Goal: Navigation & Orientation: Find specific page/section

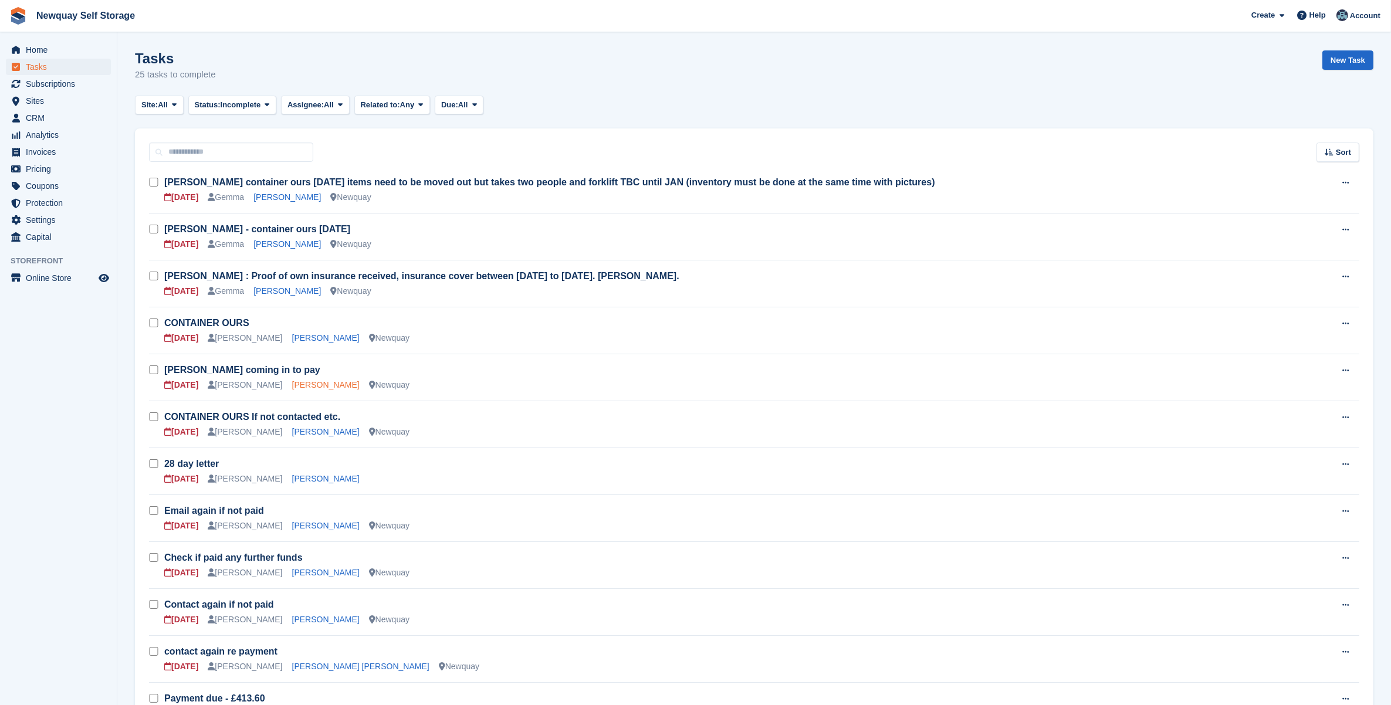
click at [303, 380] on link "[PERSON_NAME]" at bounding box center [325, 384] width 67 height 9
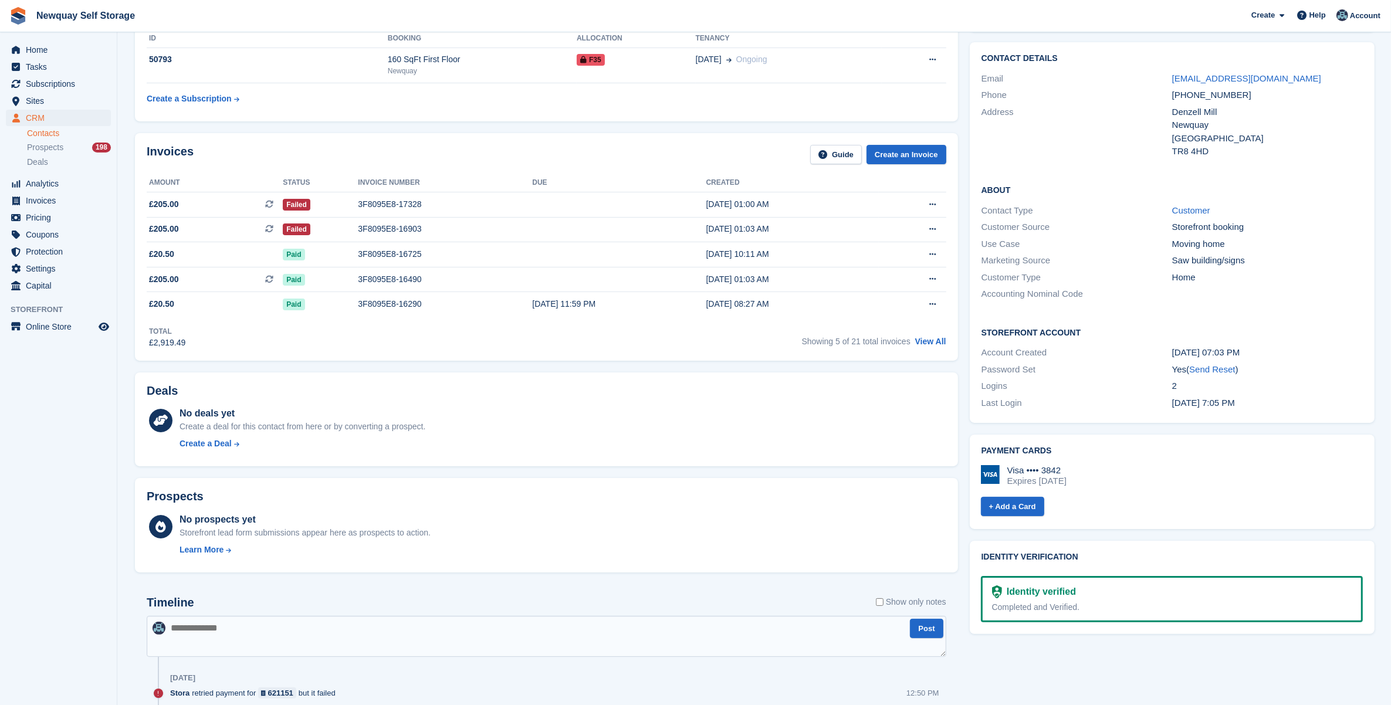
scroll to position [73, 0]
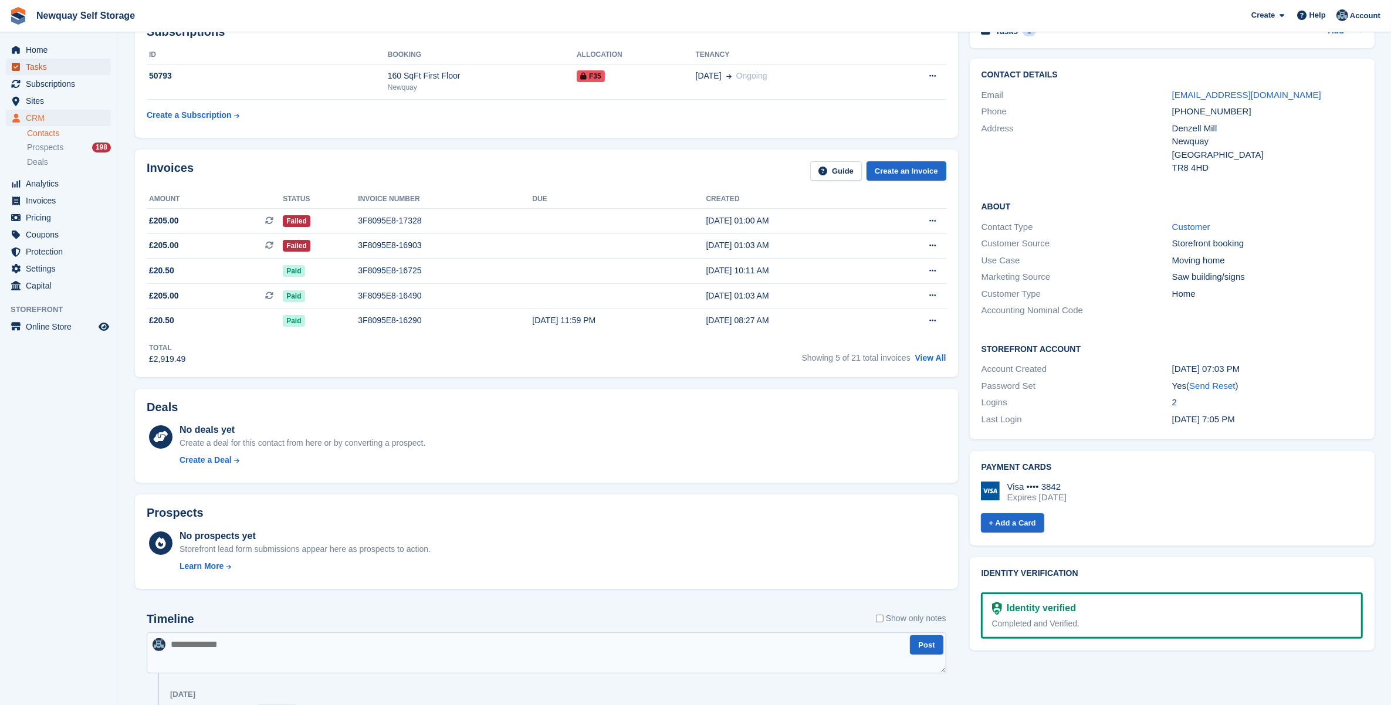
click at [62, 70] on span "Tasks" at bounding box center [61, 67] width 70 height 16
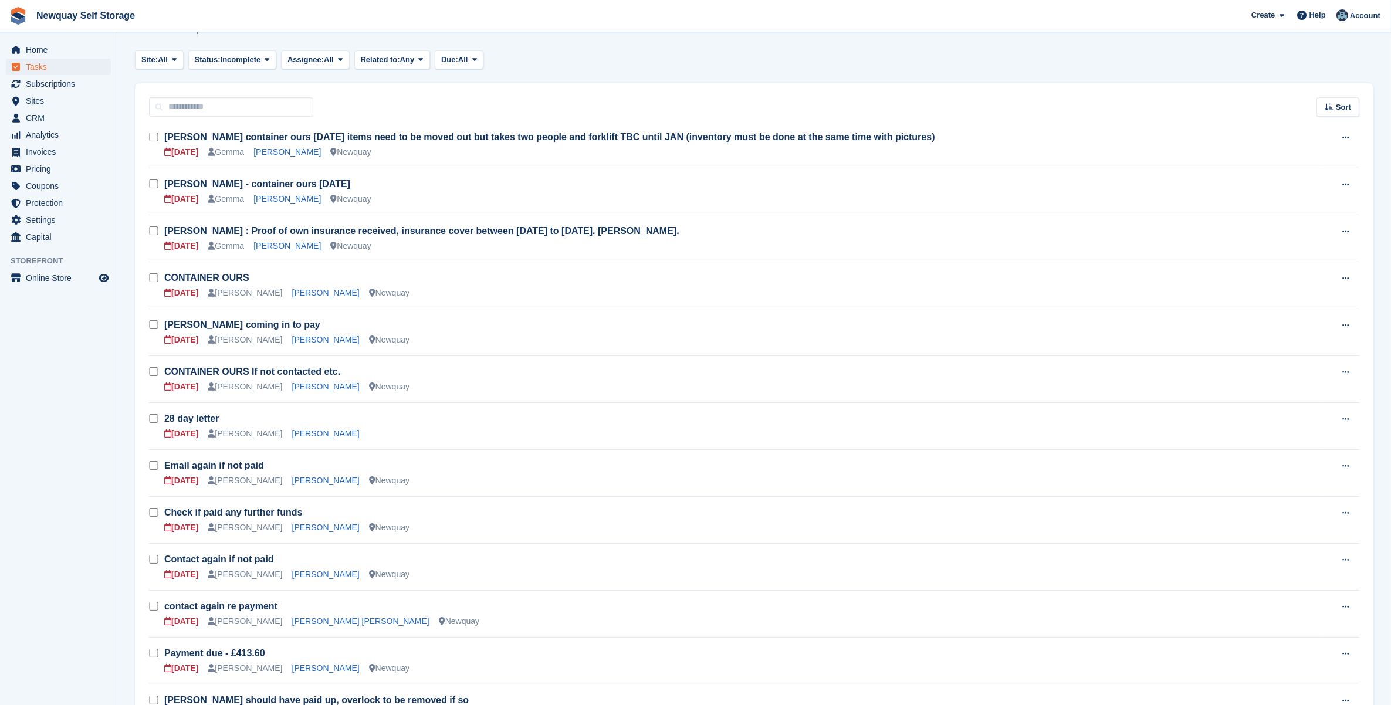
scroll to position [147, 0]
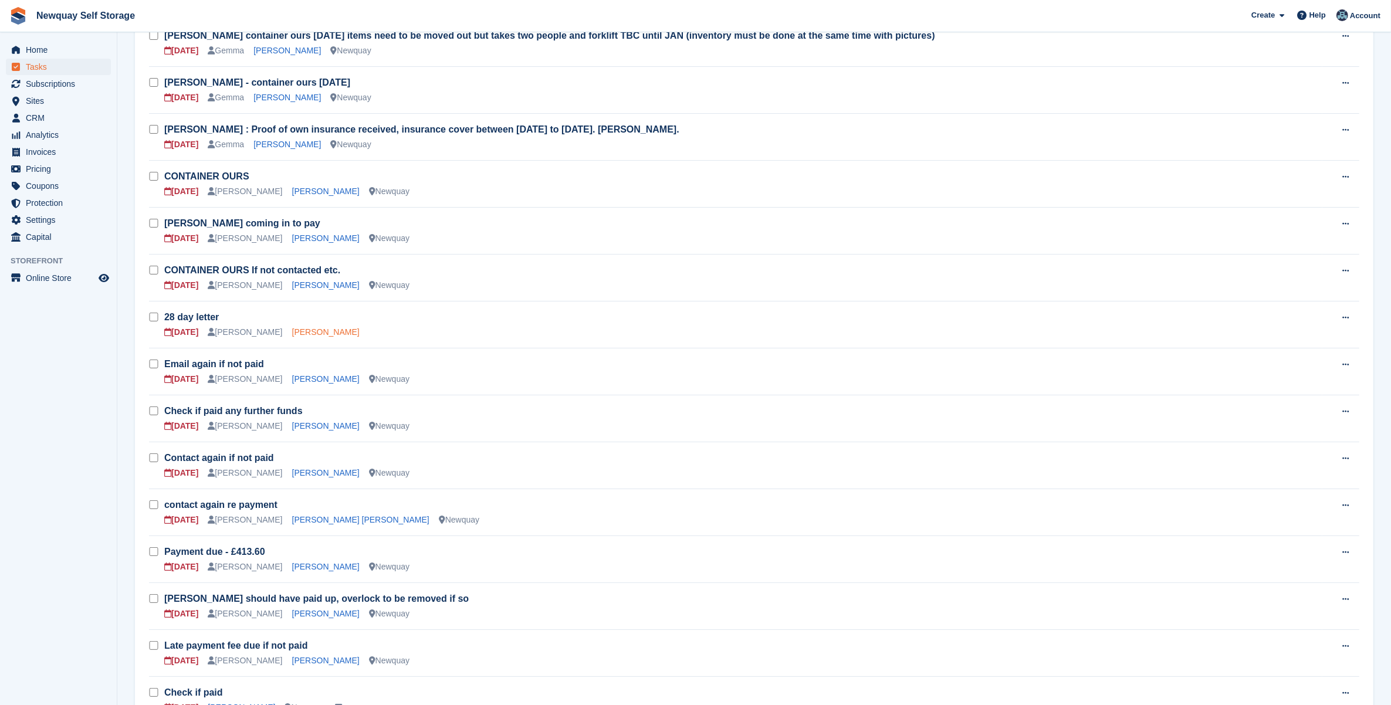
click at [294, 333] on link "[PERSON_NAME]" at bounding box center [325, 331] width 67 height 9
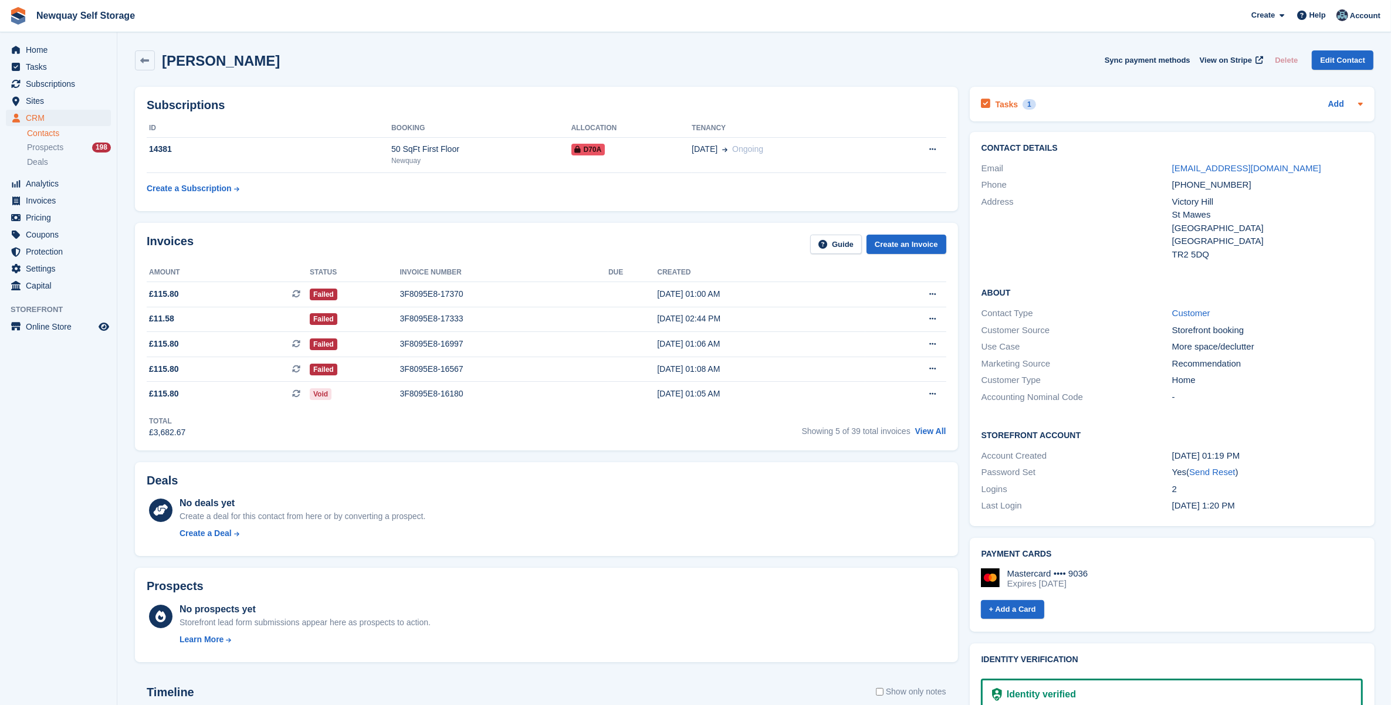
click at [1001, 97] on div "Tasks 1" at bounding box center [1008, 104] width 55 height 16
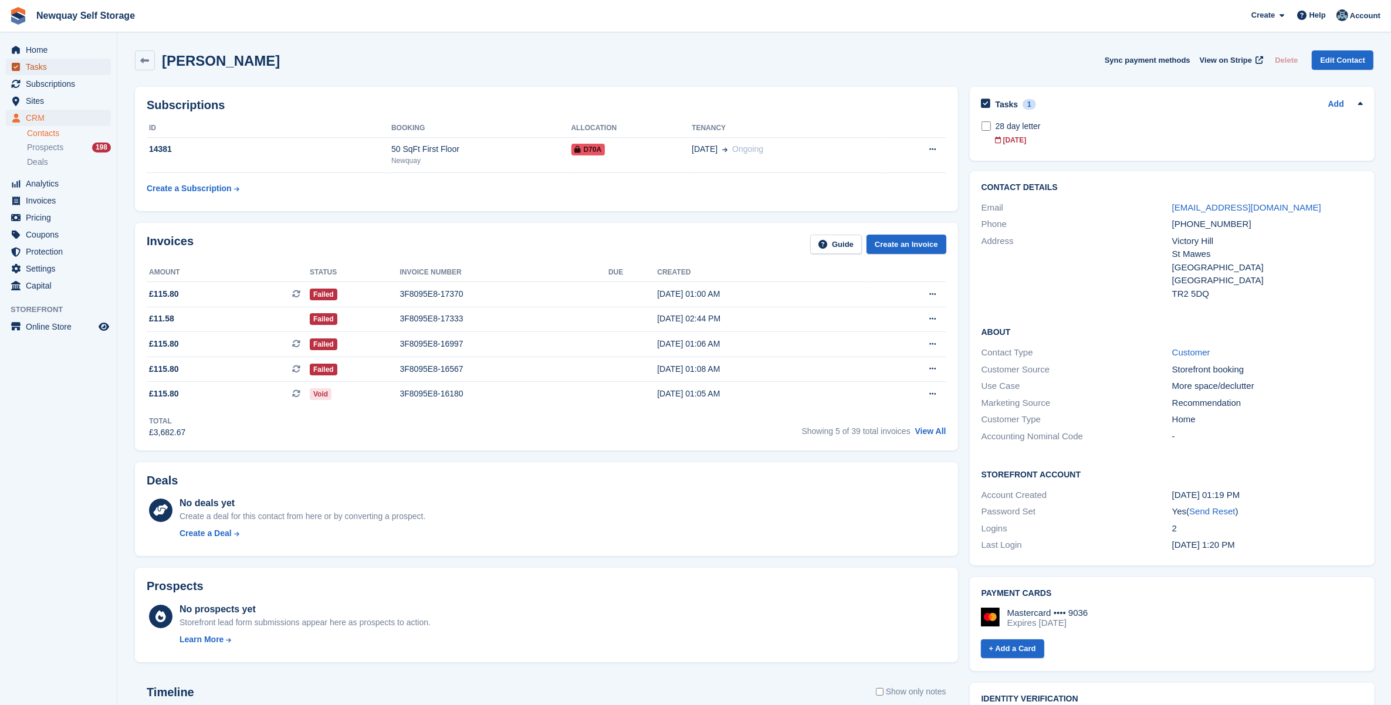
click at [42, 71] on span "Tasks" at bounding box center [61, 67] width 70 height 16
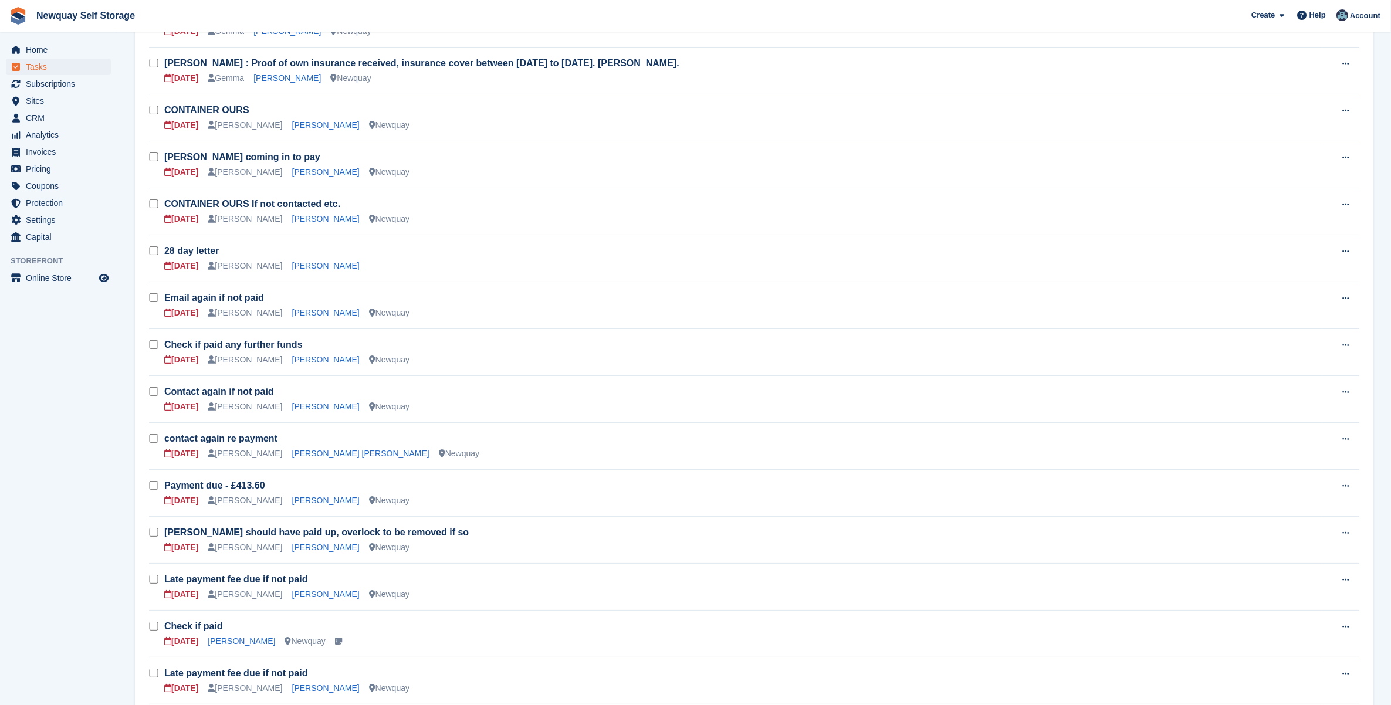
scroll to position [220, 0]
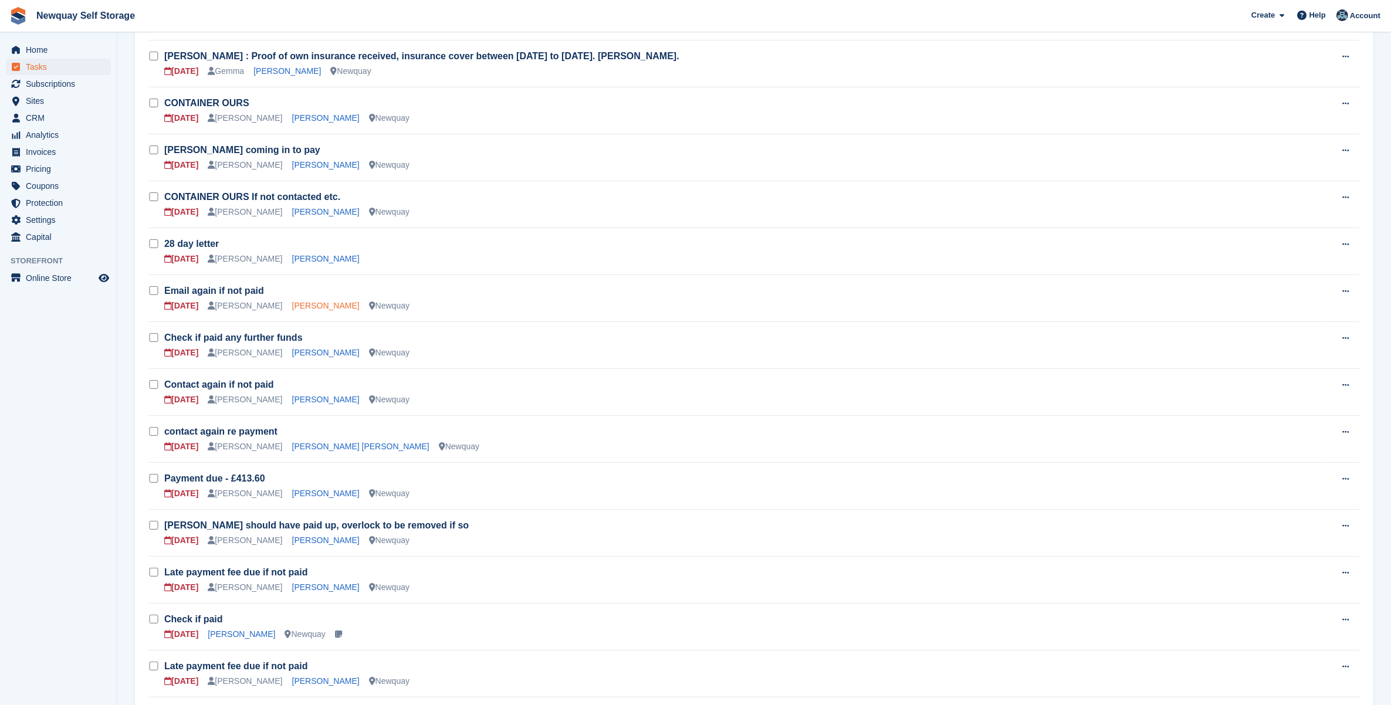
click at [298, 303] on link "[PERSON_NAME]" at bounding box center [325, 305] width 67 height 9
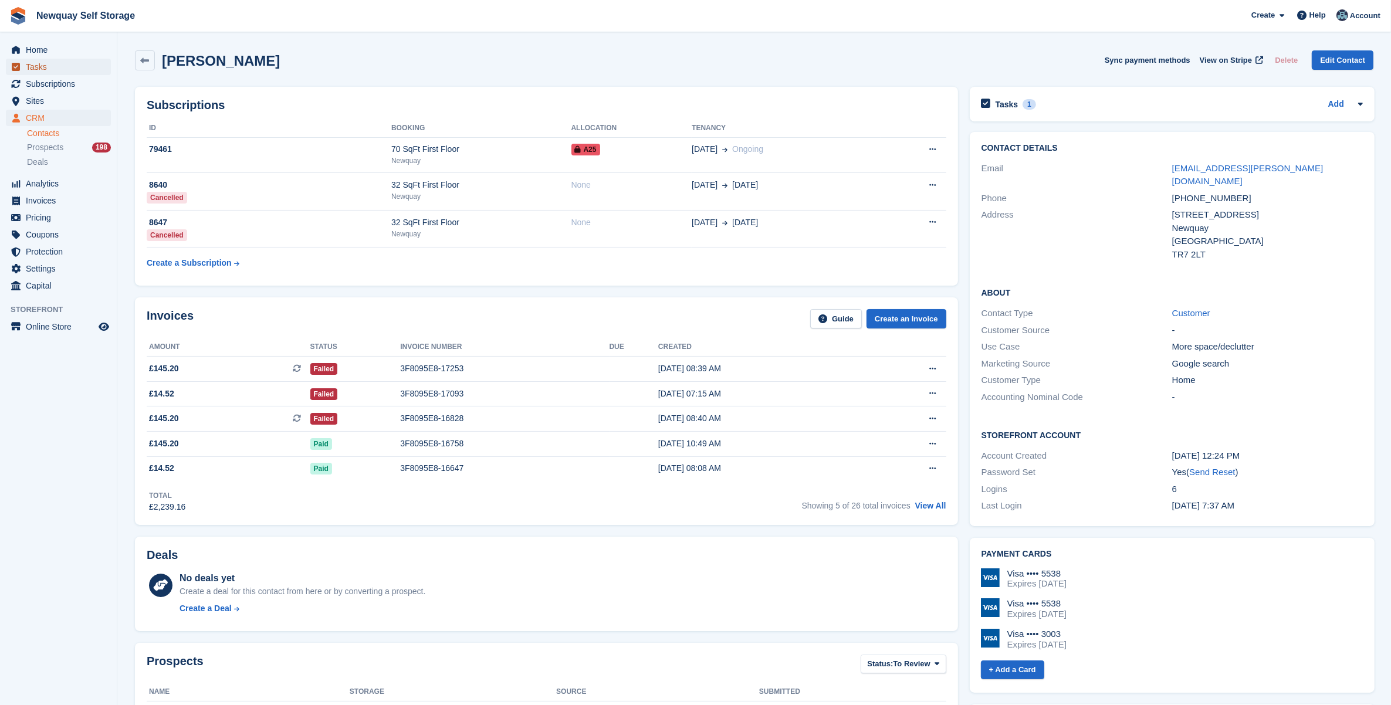
click at [66, 65] on span "Tasks" at bounding box center [61, 67] width 70 height 16
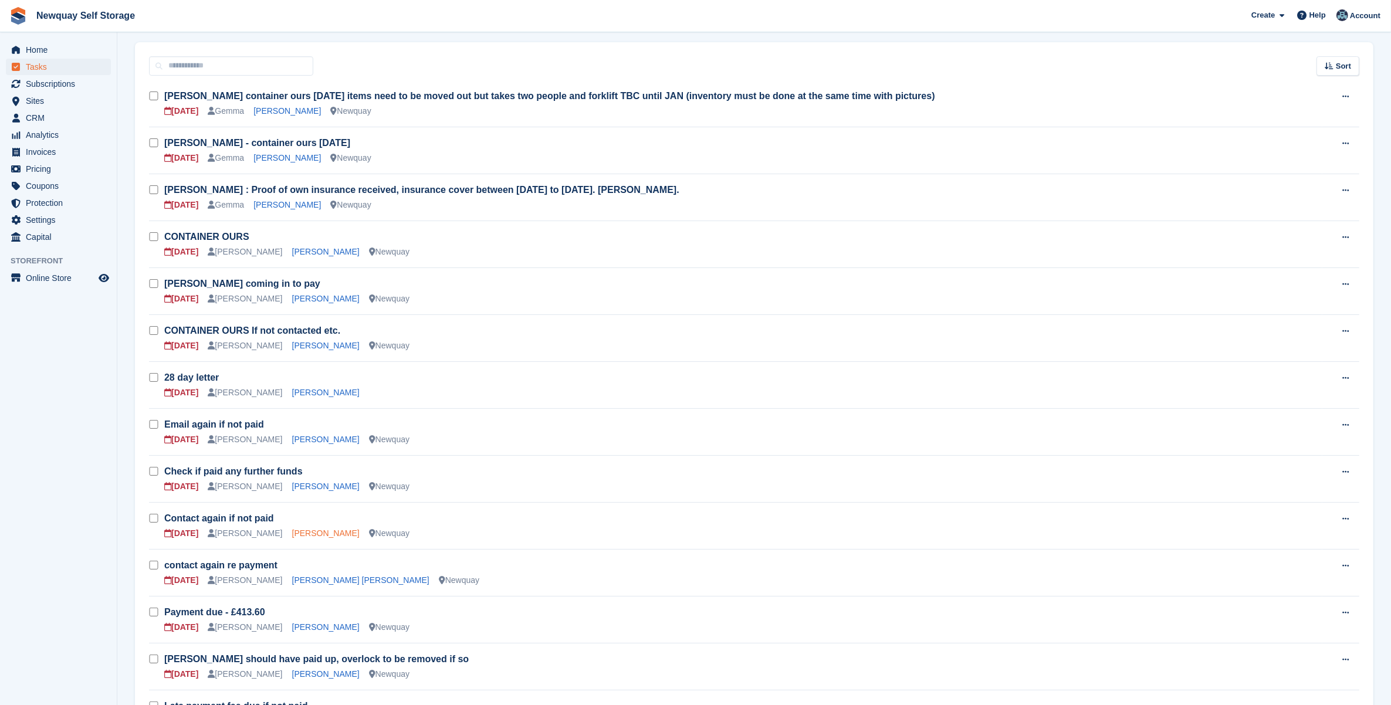
scroll to position [220, 0]
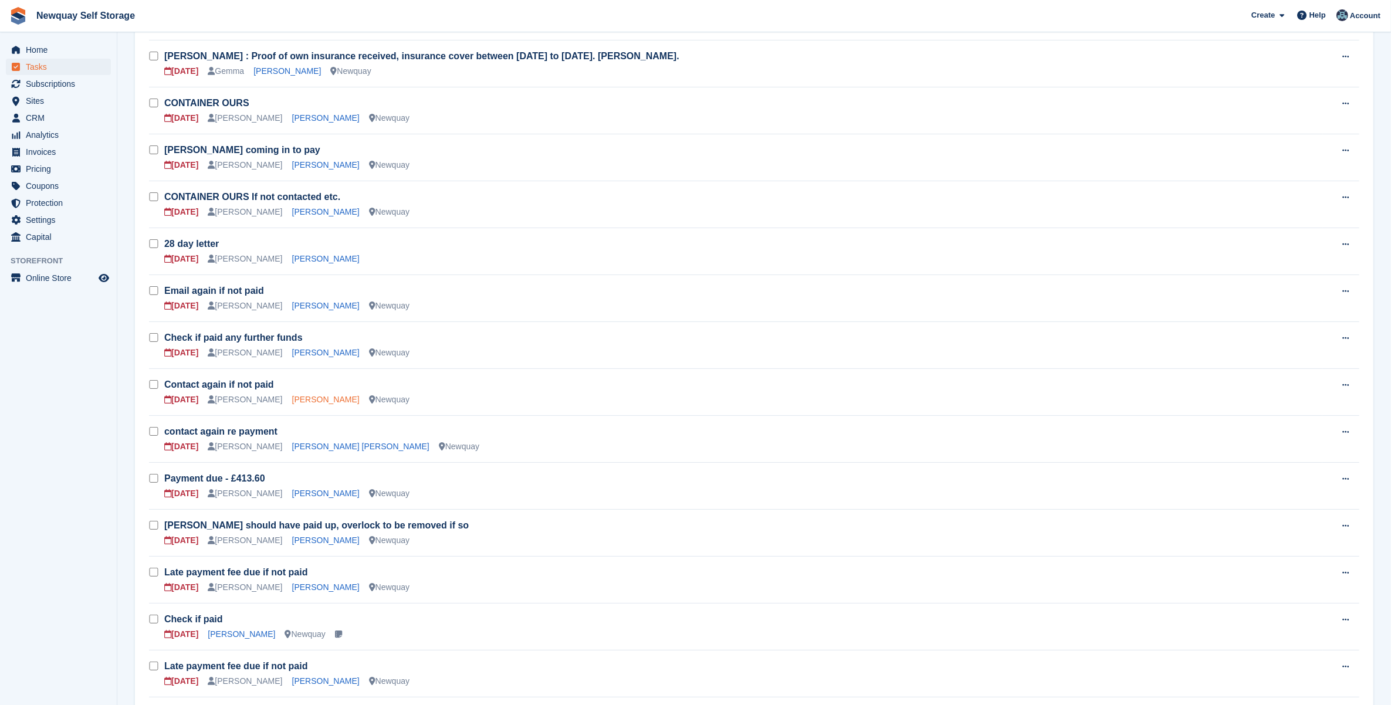
click at [313, 401] on link "[PERSON_NAME]" at bounding box center [325, 399] width 67 height 9
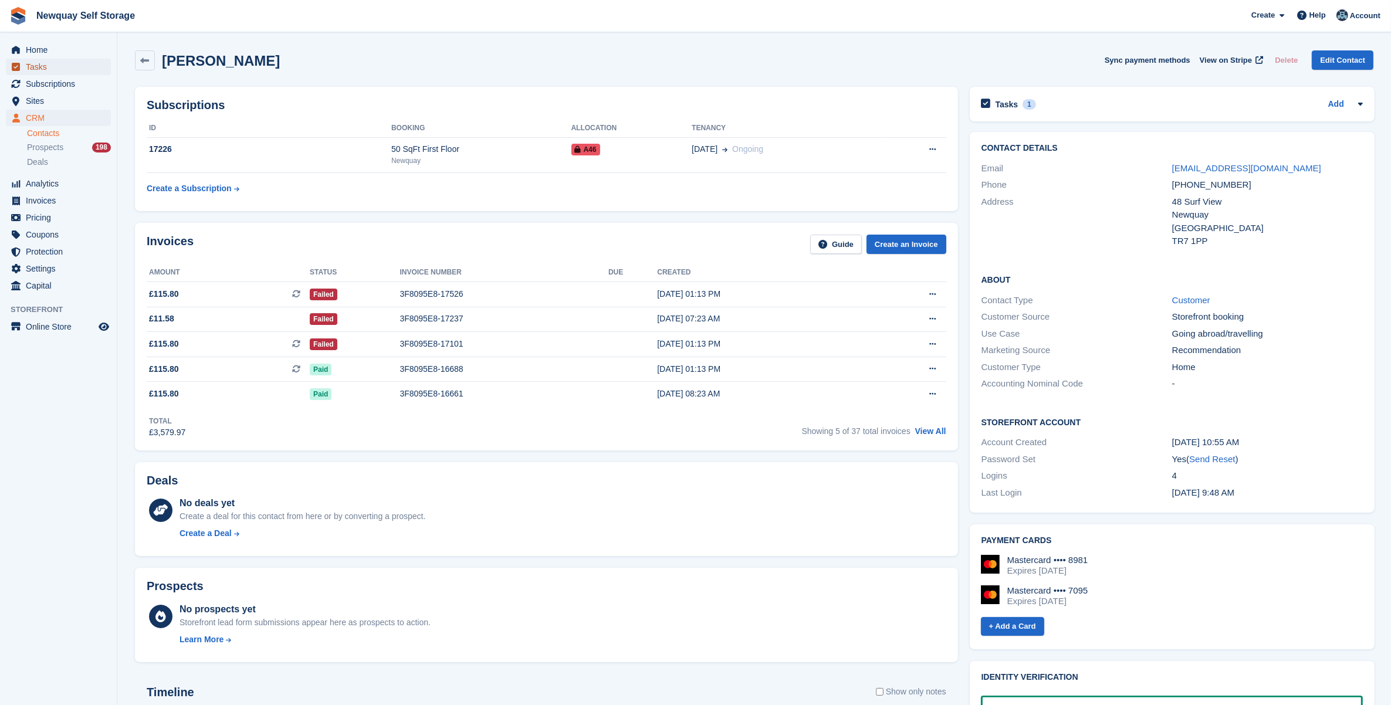
click at [48, 72] on span "Tasks" at bounding box center [61, 67] width 70 height 16
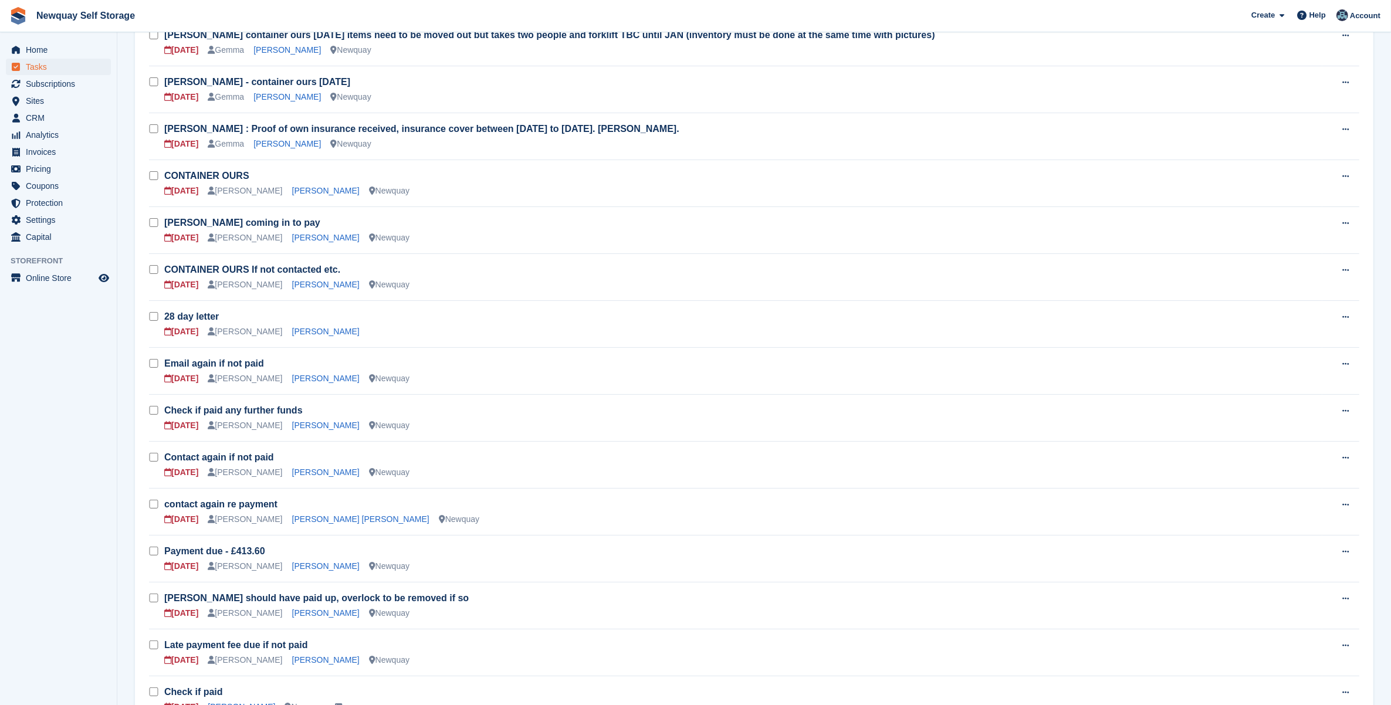
scroll to position [293, 0]
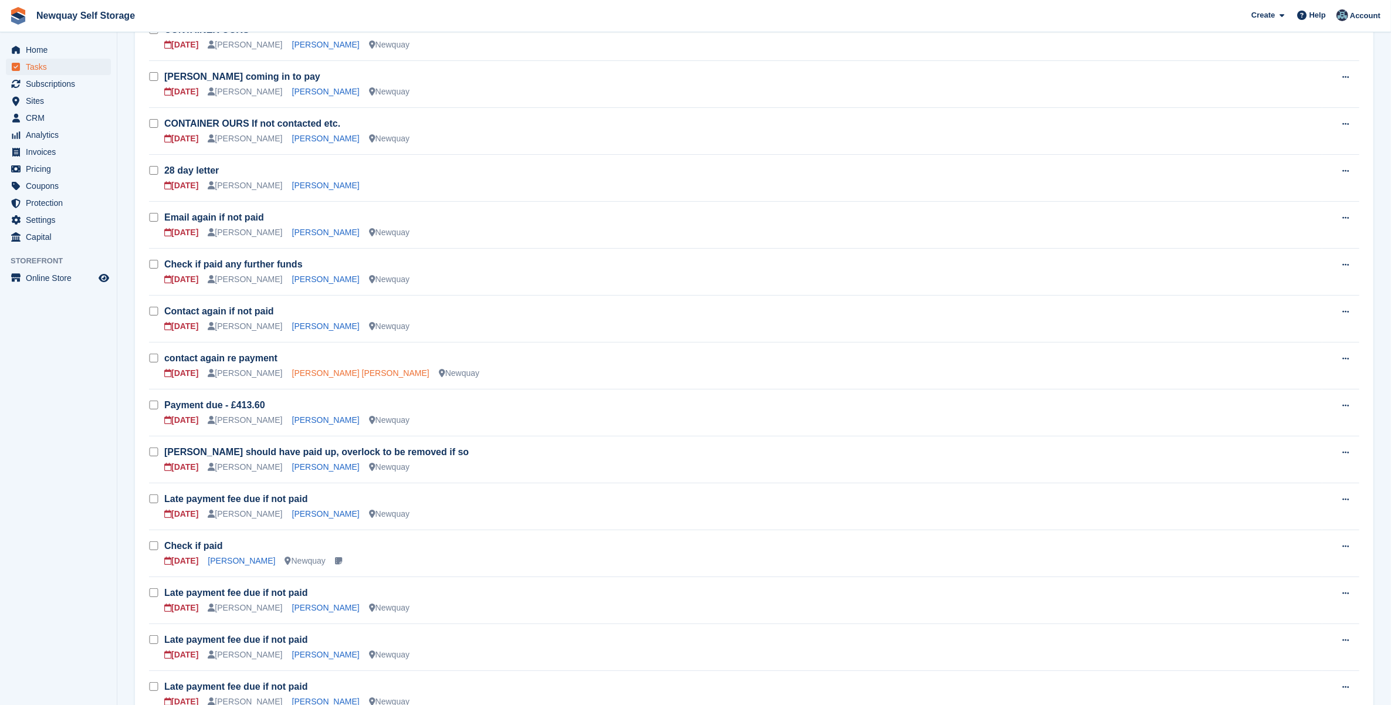
click at [321, 376] on link "[PERSON_NAME] [PERSON_NAME]" at bounding box center [360, 372] width 137 height 9
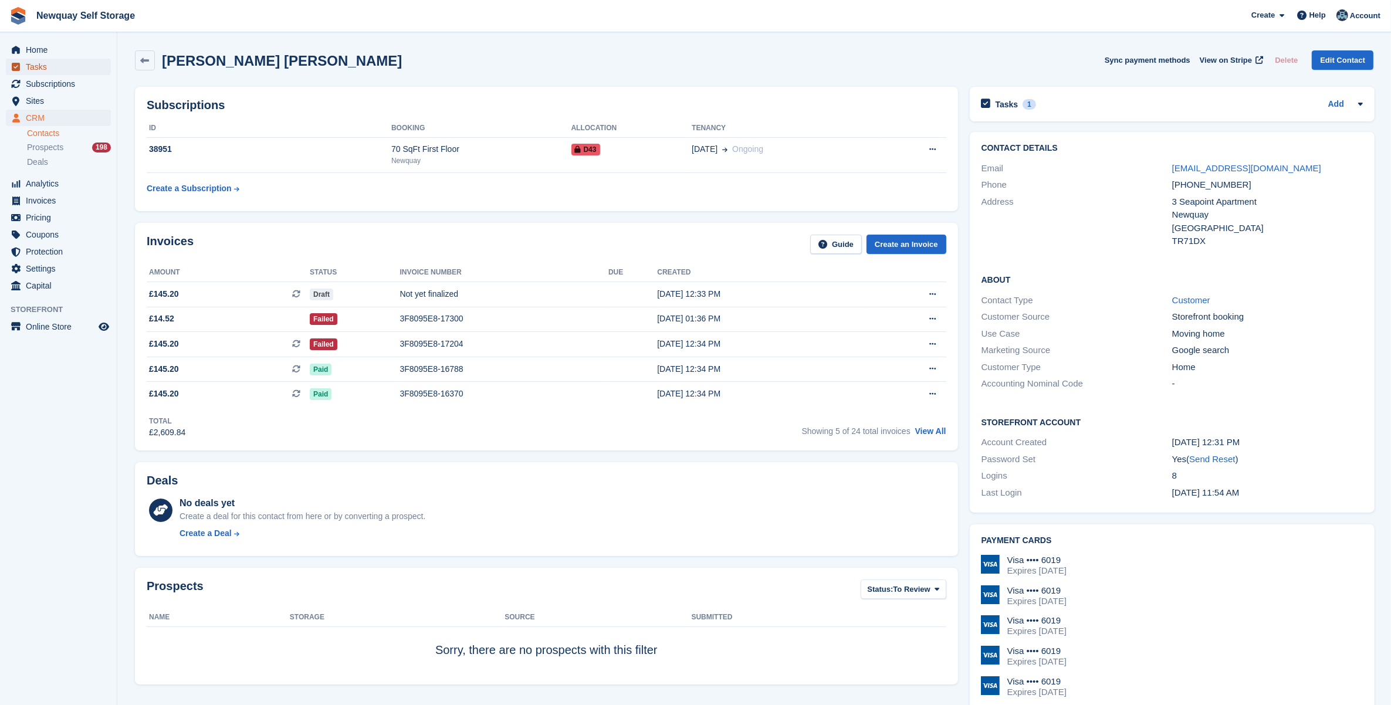
click at [50, 66] on span "Tasks" at bounding box center [61, 67] width 70 height 16
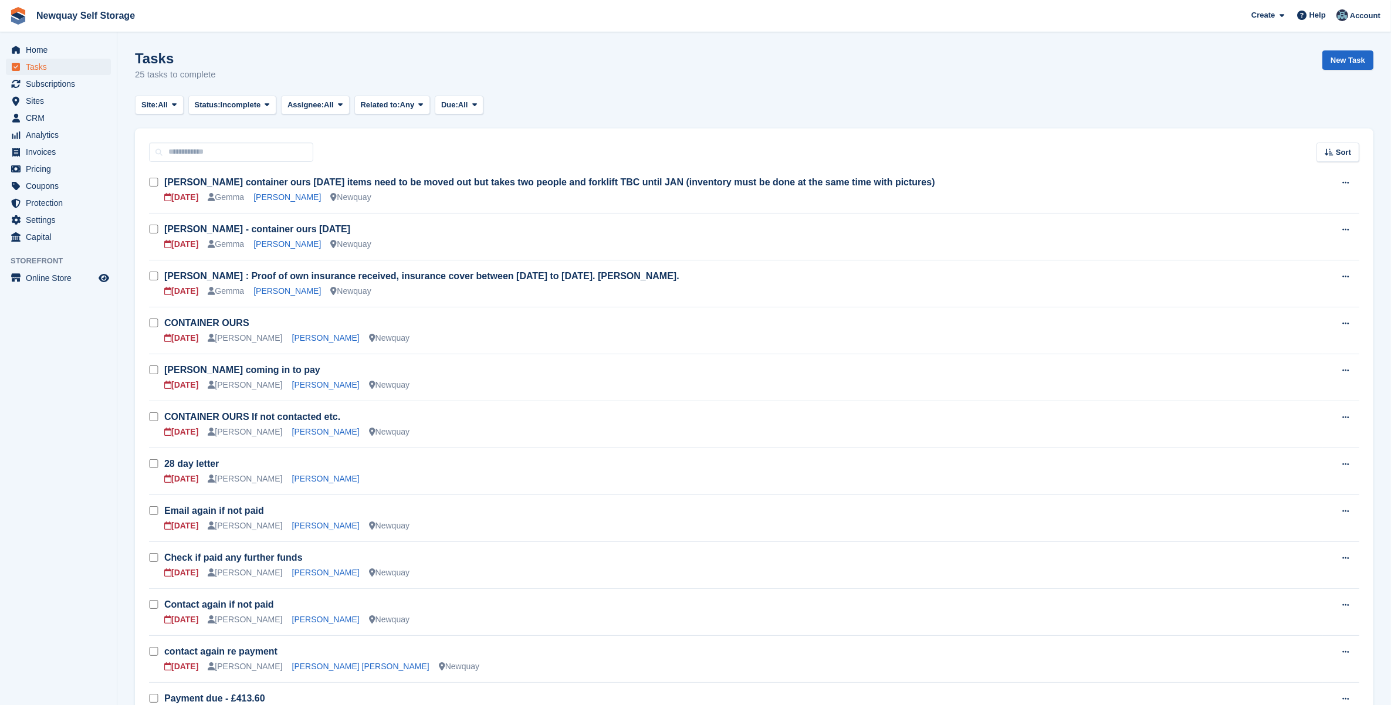
scroll to position [293, 0]
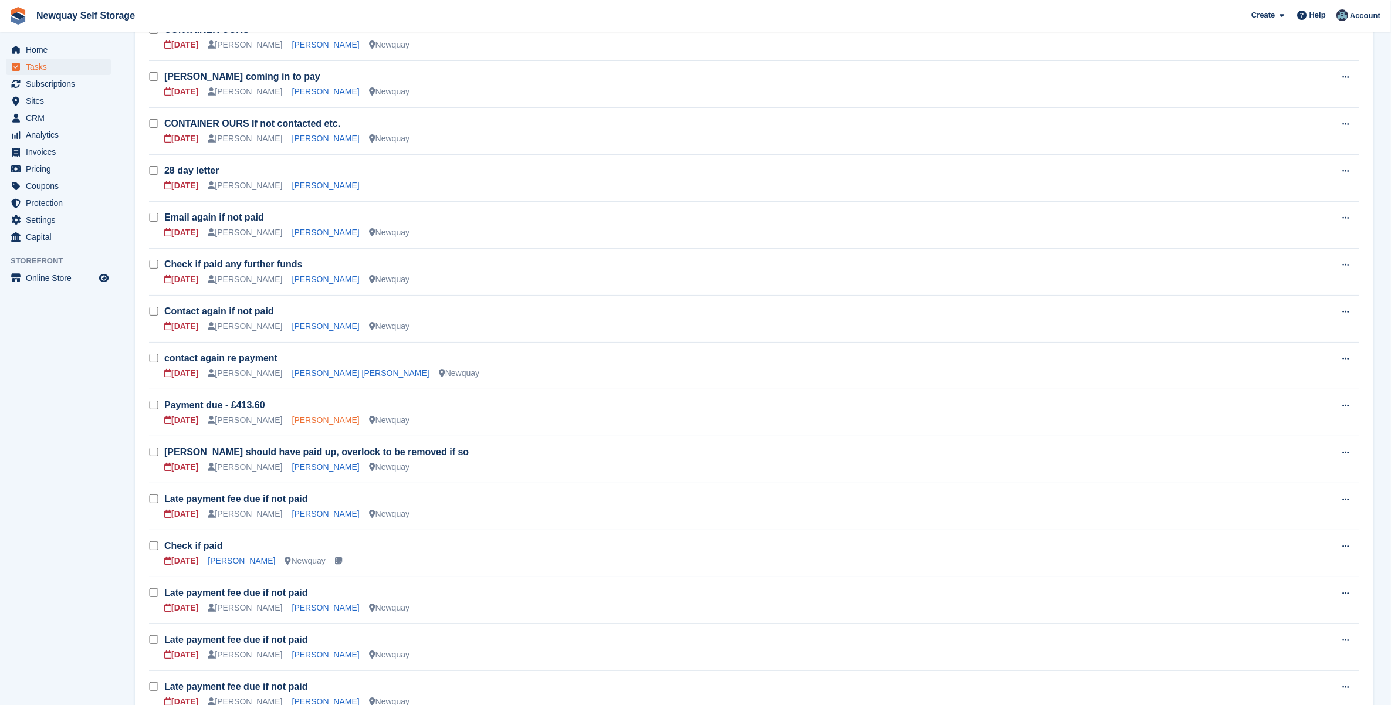
click at [306, 417] on link "[PERSON_NAME]" at bounding box center [325, 419] width 67 height 9
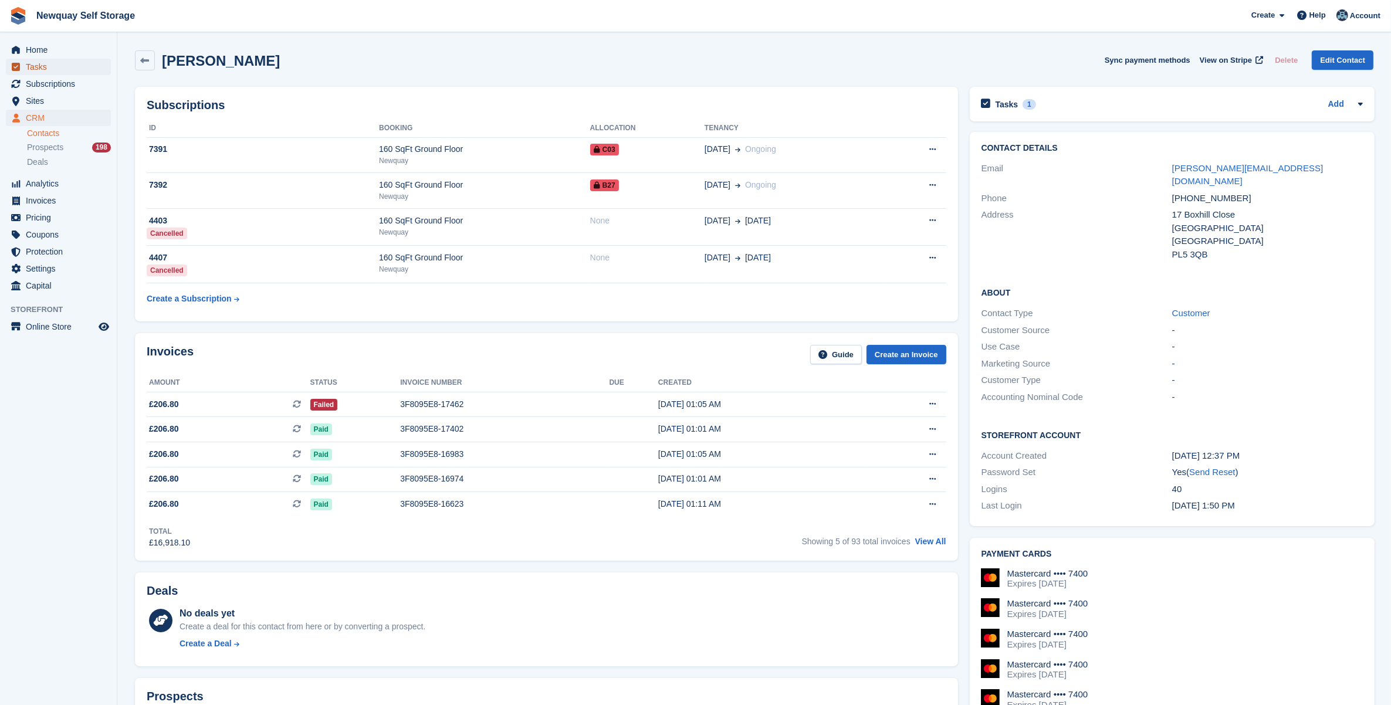
click at [36, 65] on span "Tasks" at bounding box center [61, 67] width 70 height 16
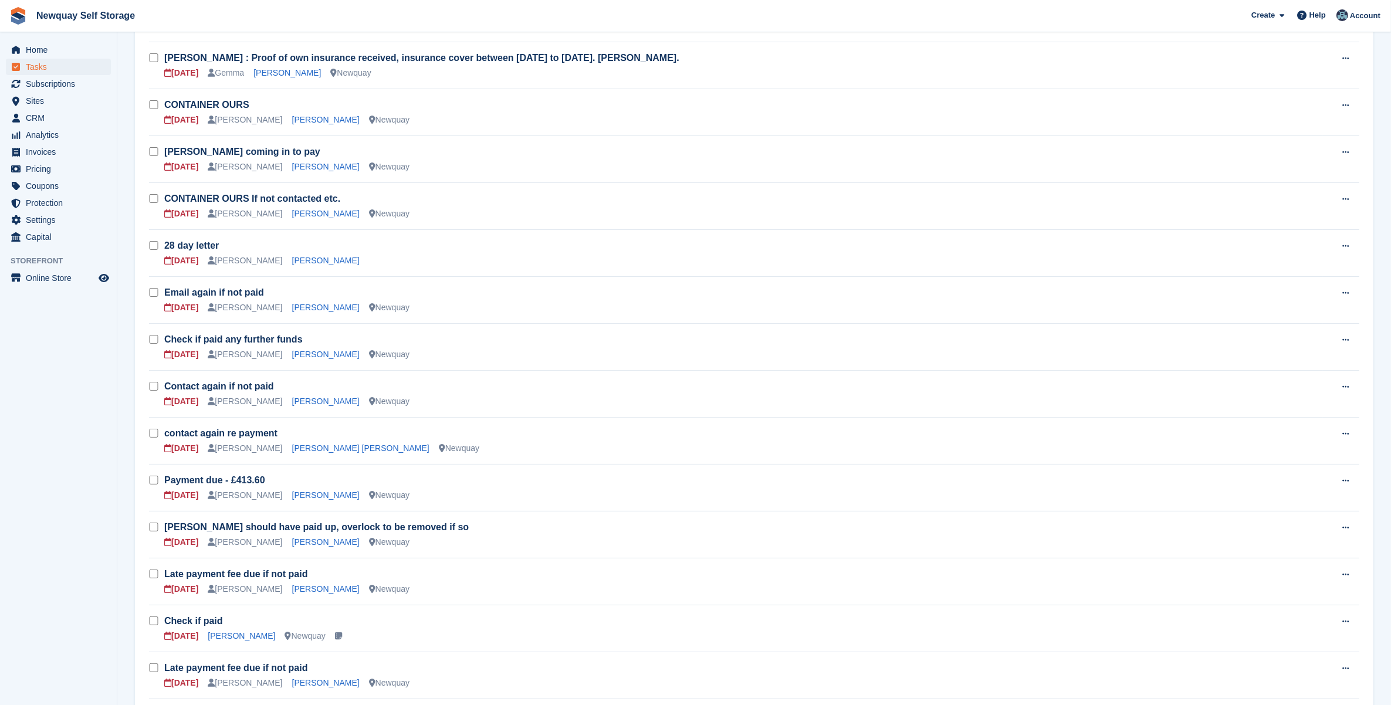
scroll to position [367, 0]
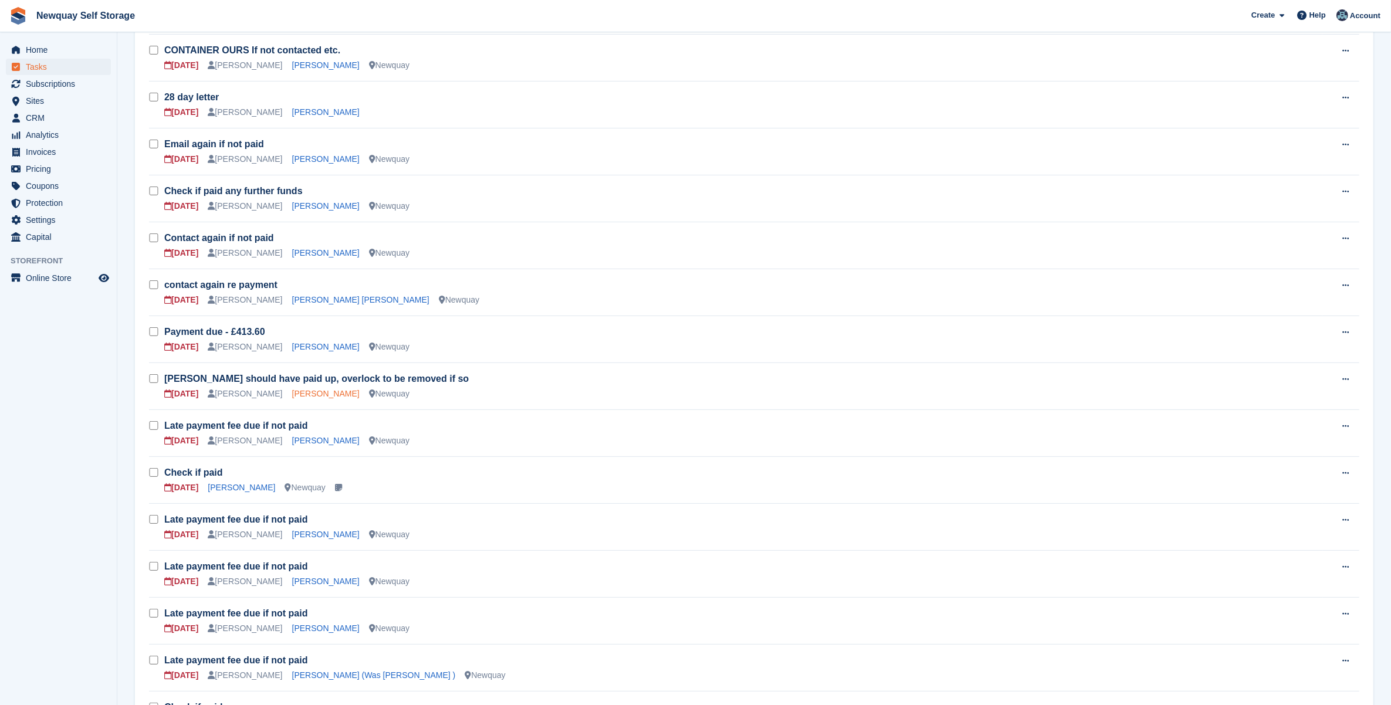
click at [307, 397] on link "[PERSON_NAME]" at bounding box center [325, 393] width 67 height 9
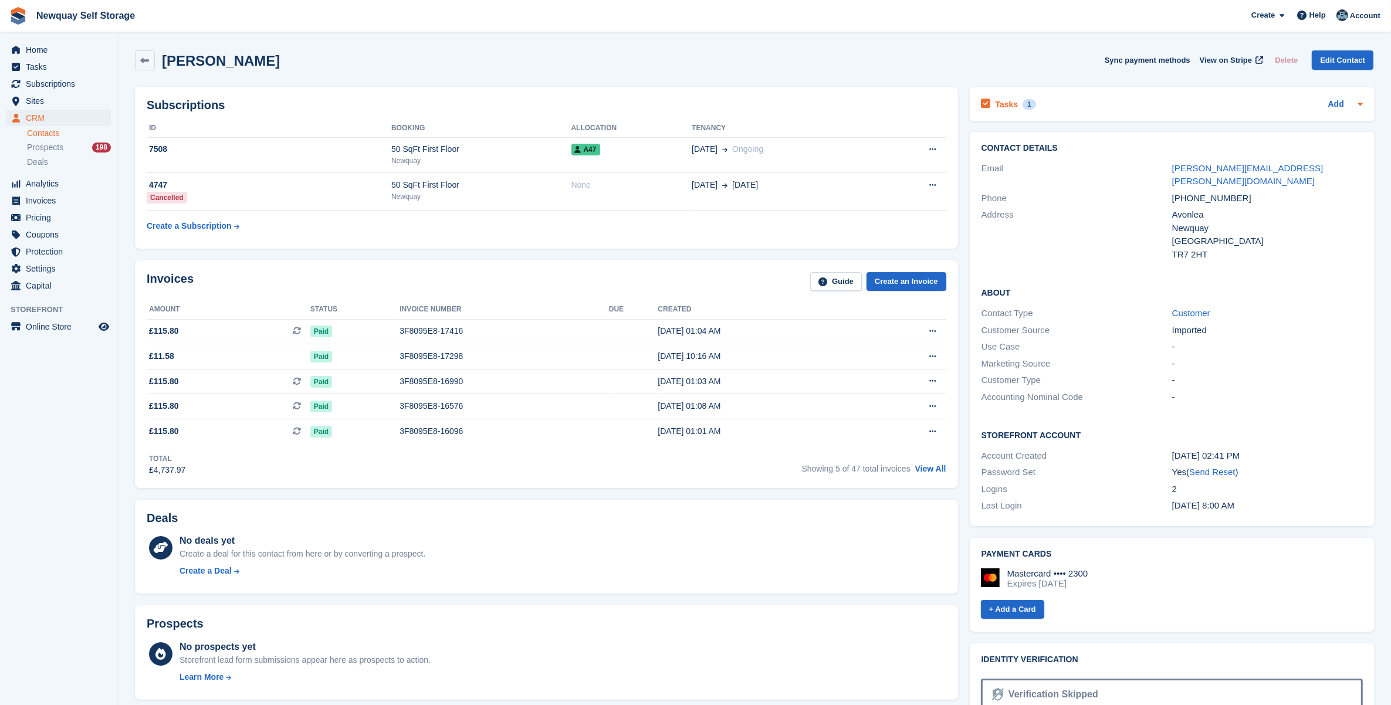
click at [986, 101] on icon at bounding box center [985, 104] width 9 height 11
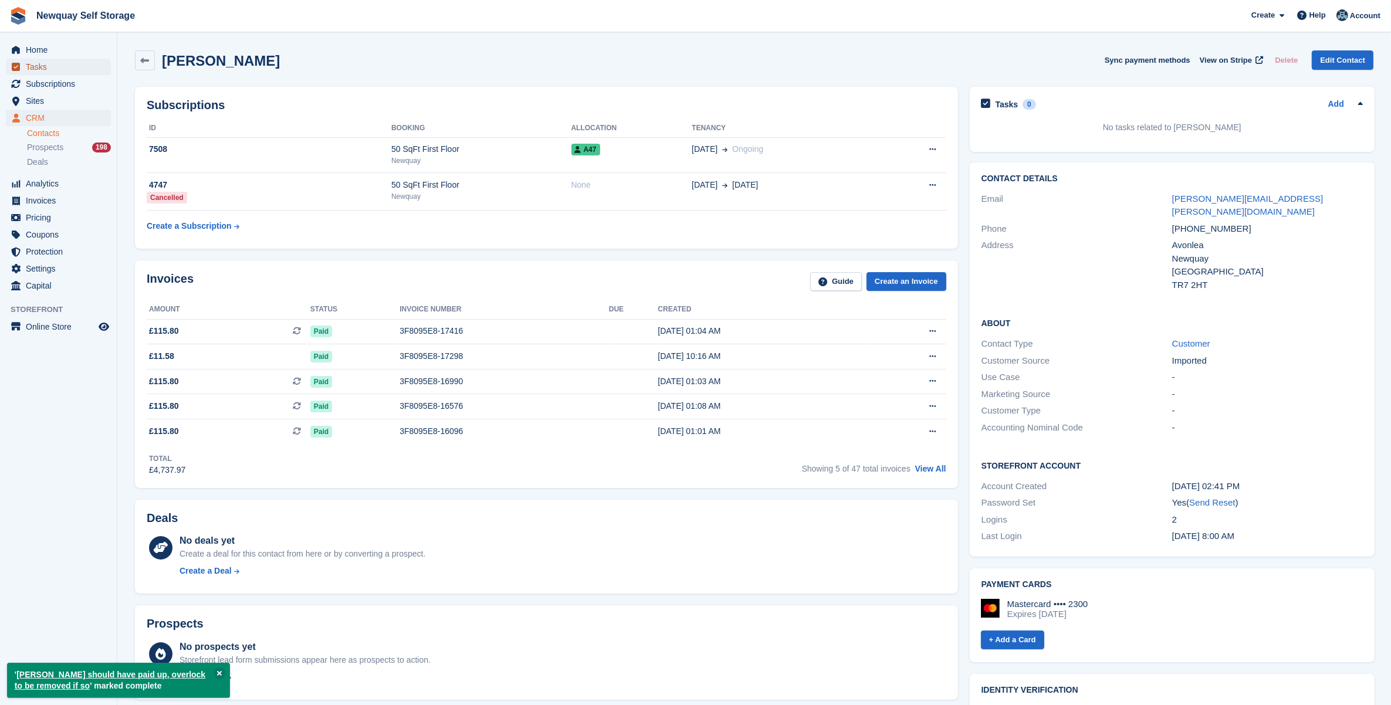
click at [55, 62] on span "Tasks" at bounding box center [61, 67] width 70 height 16
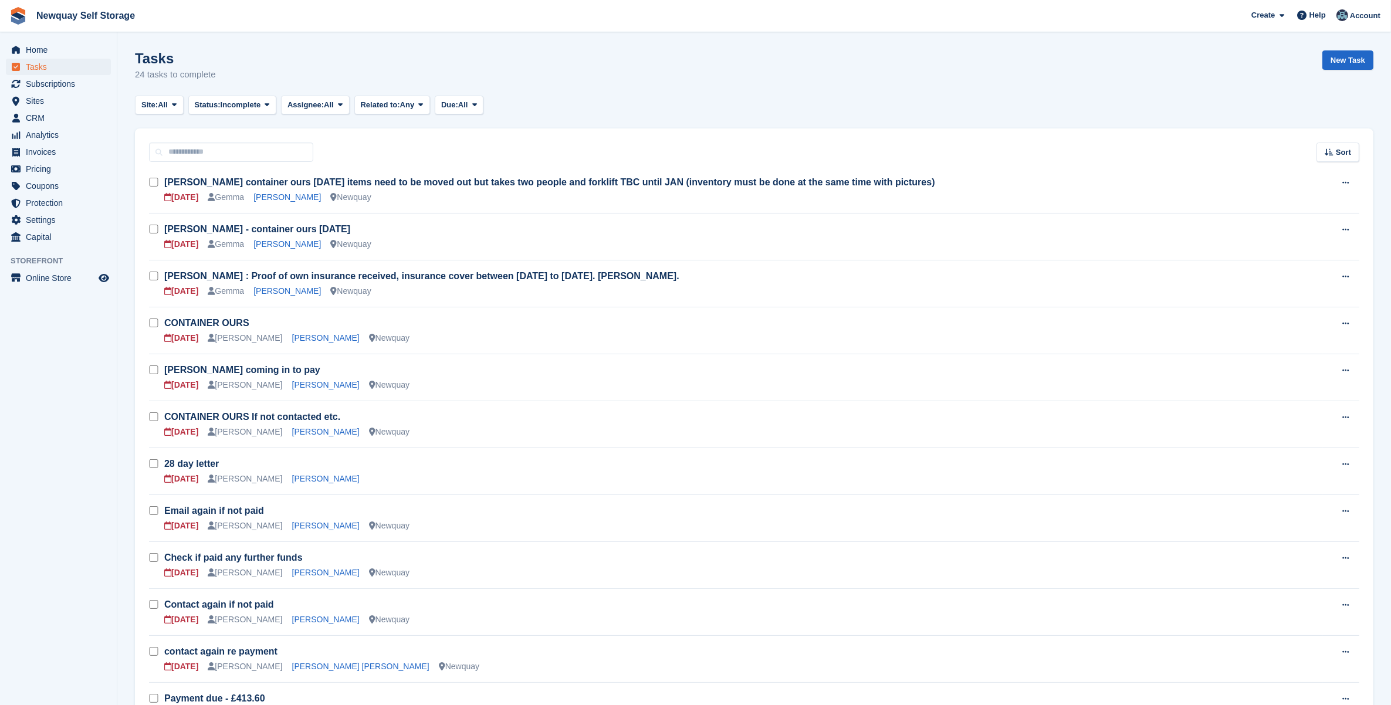
scroll to position [440, 0]
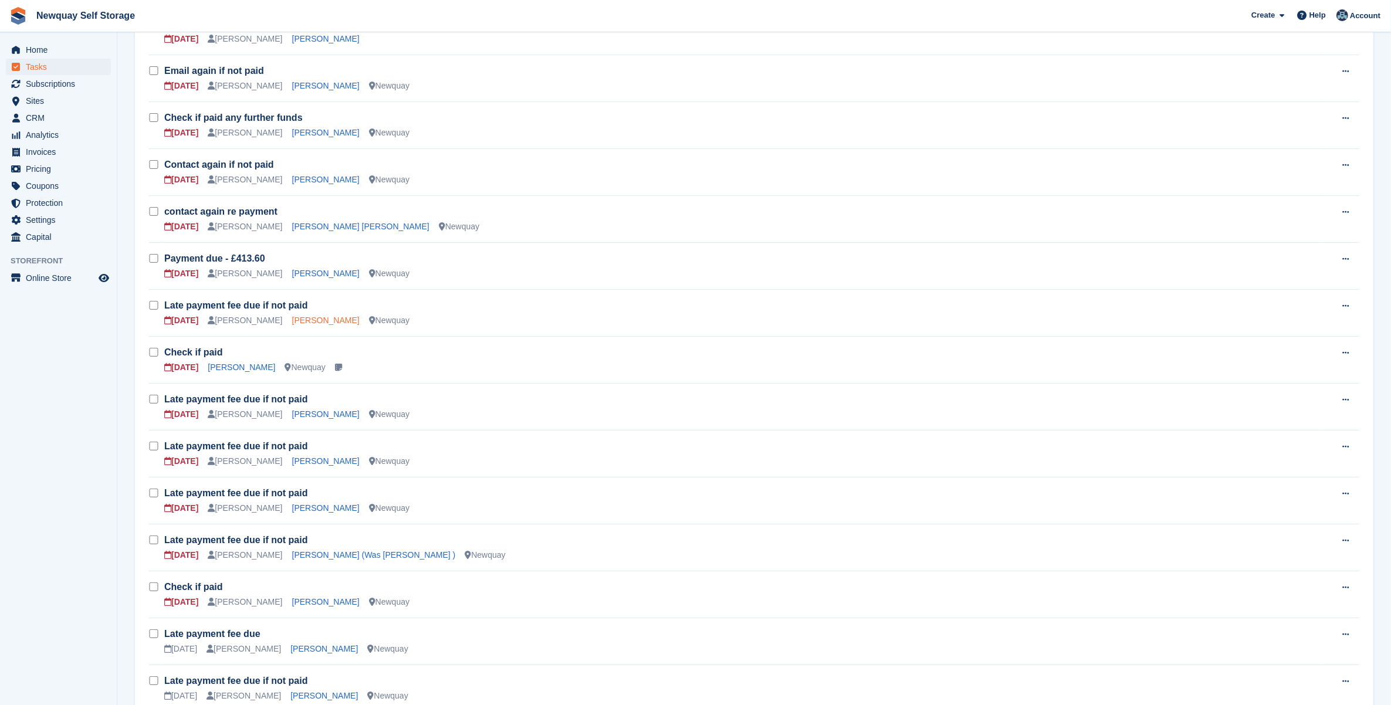
click at [310, 316] on link "[PERSON_NAME]" at bounding box center [325, 320] width 67 height 9
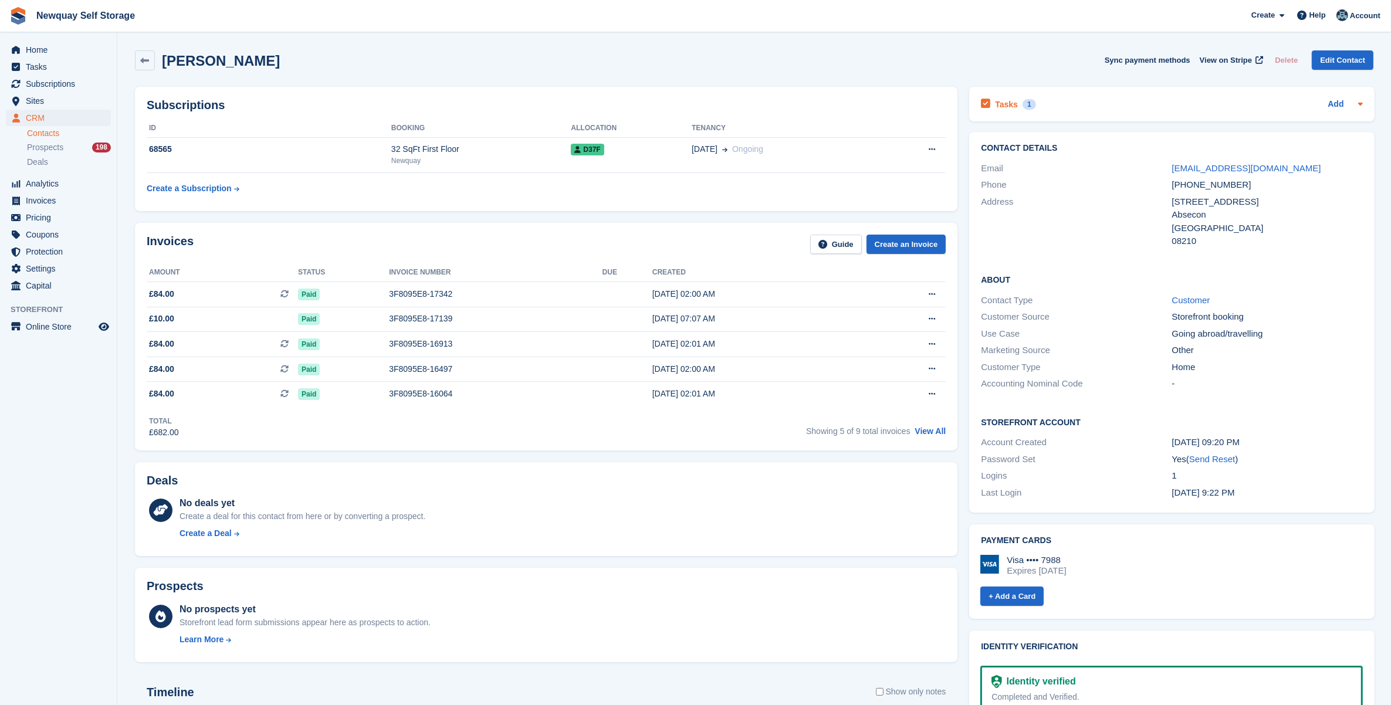
click at [998, 107] on h2 "Tasks" at bounding box center [1006, 104] width 23 height 11
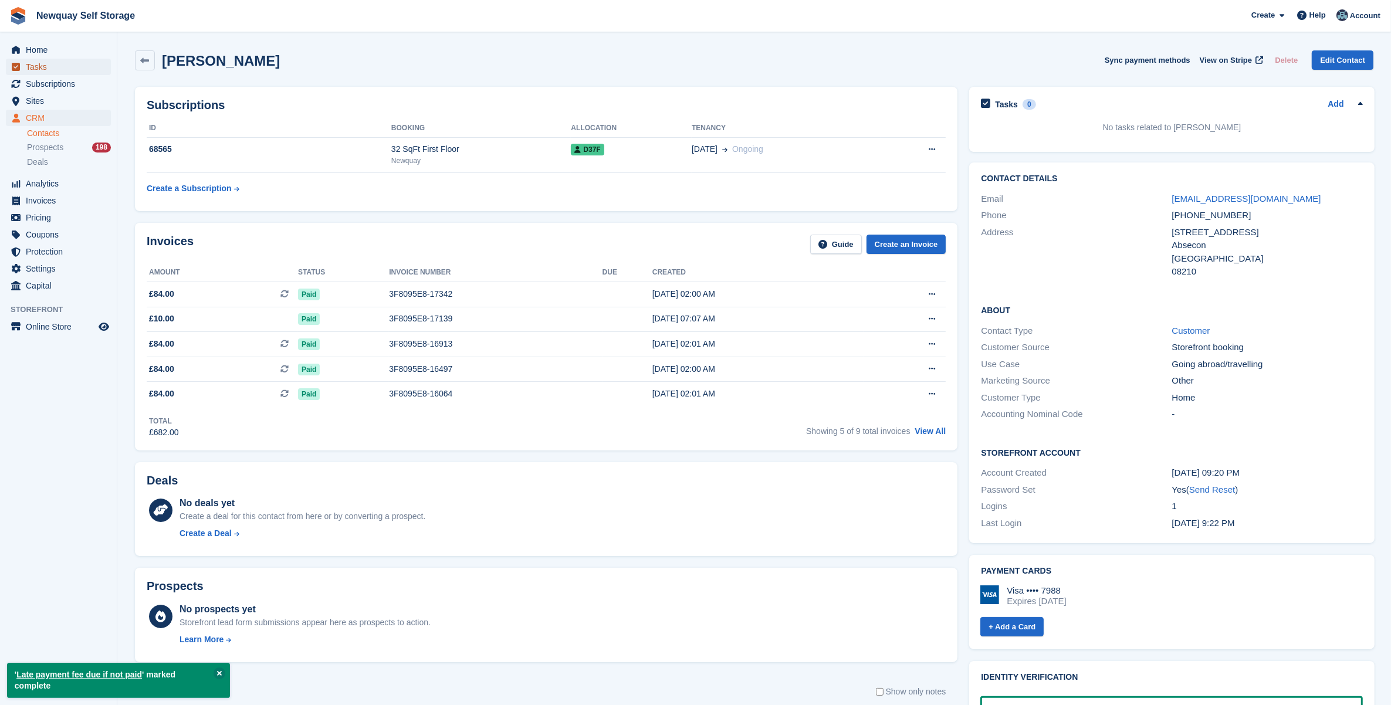
click at [51, 71] on span "Tasks" at bounding box center [61, 67] width 70 height 16
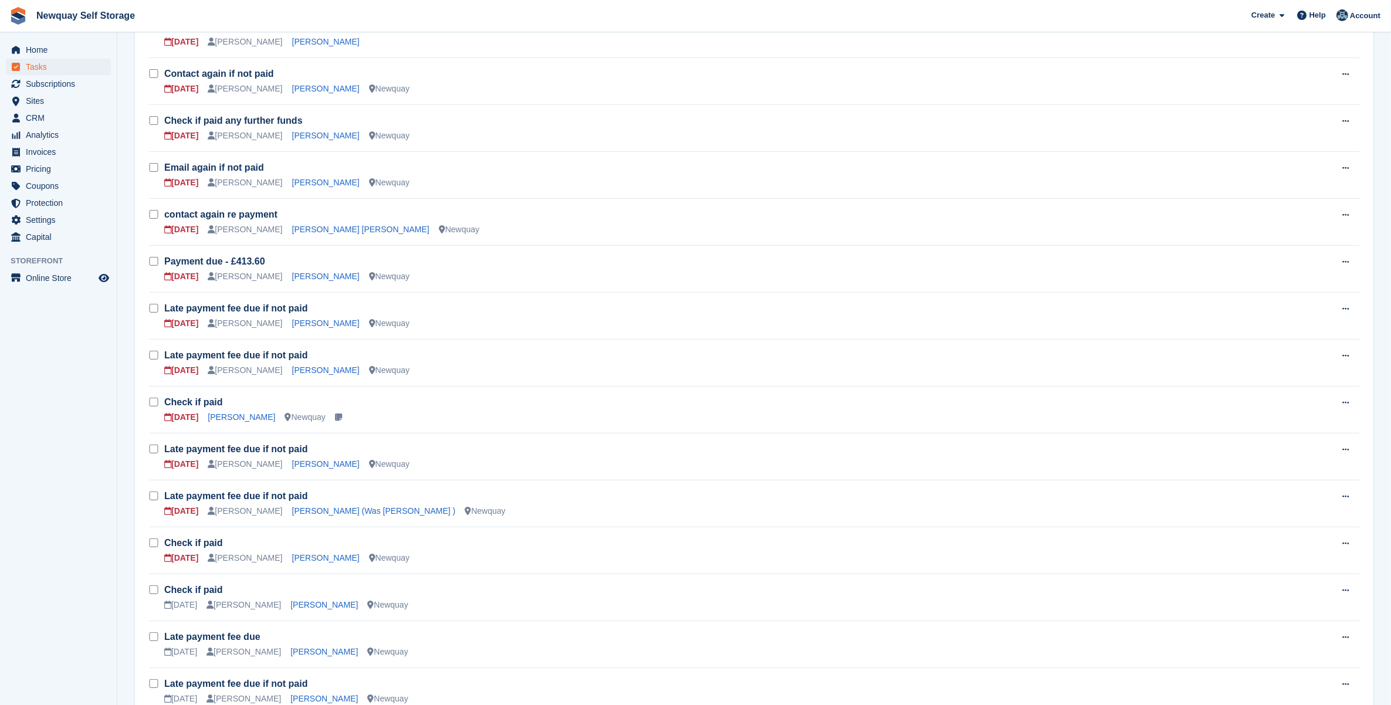
scroll to position [440, 0]
click at [324, 368] on link "[PERSON_NAME]" at bounding box center [325, 367] width 67 height 9
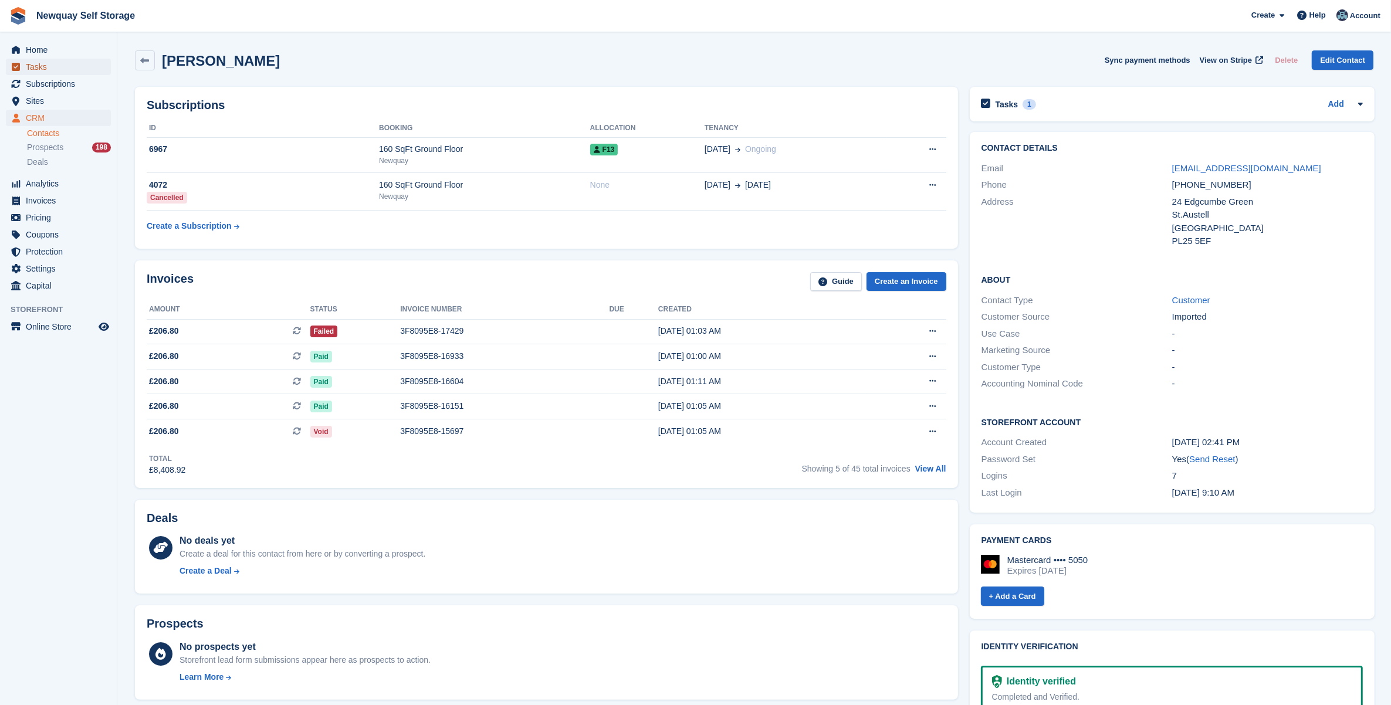
click at [68, 68] on span "Tasks" at bounding box center [61, 67] width 70 height 16
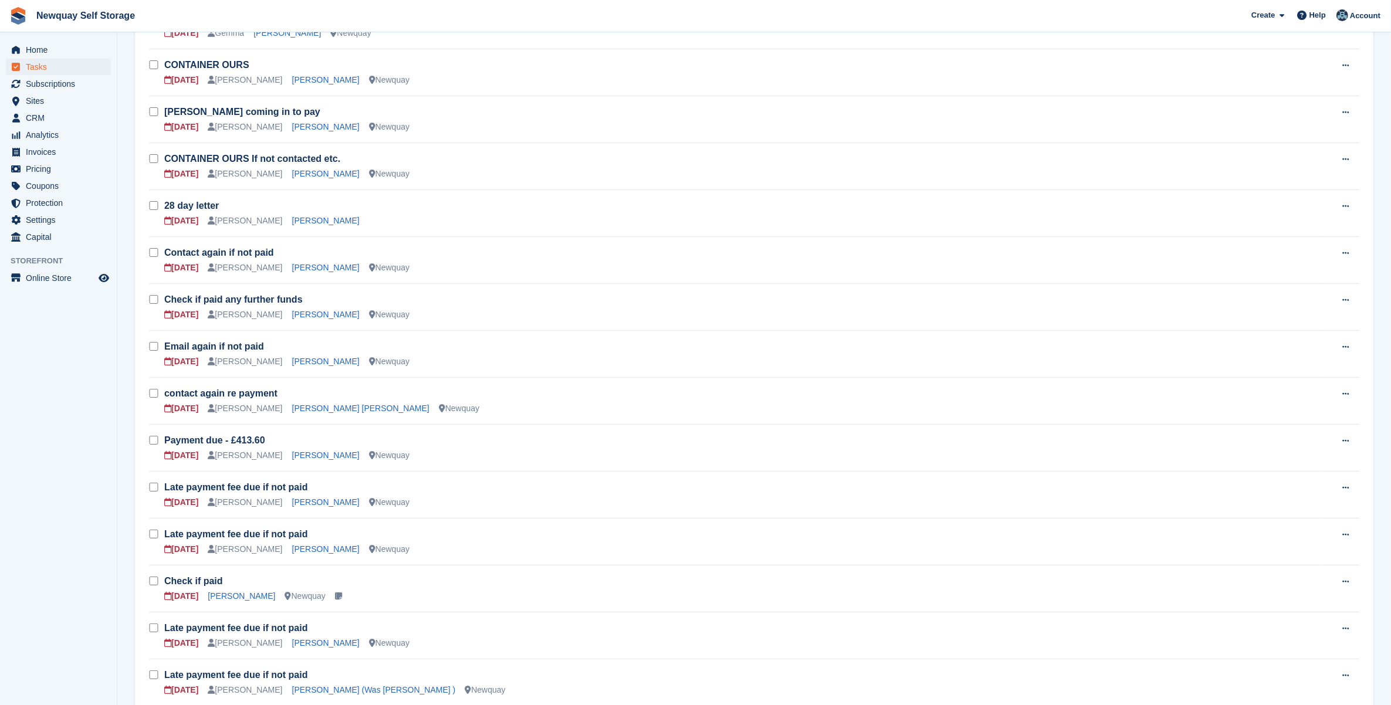
scroll to position [293, 0]
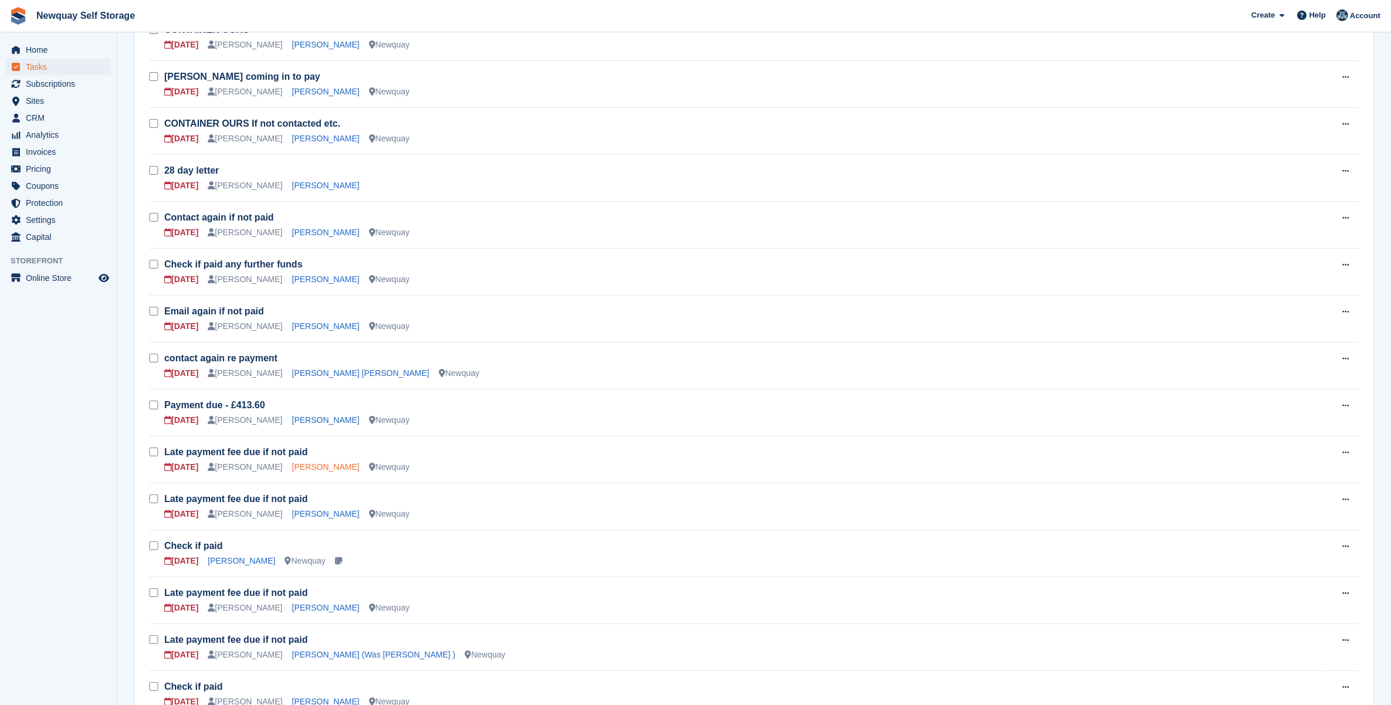
click at [307, 462] on link "[PERSON_NAME]" at bounding box center [325, 466] width 67 height 9
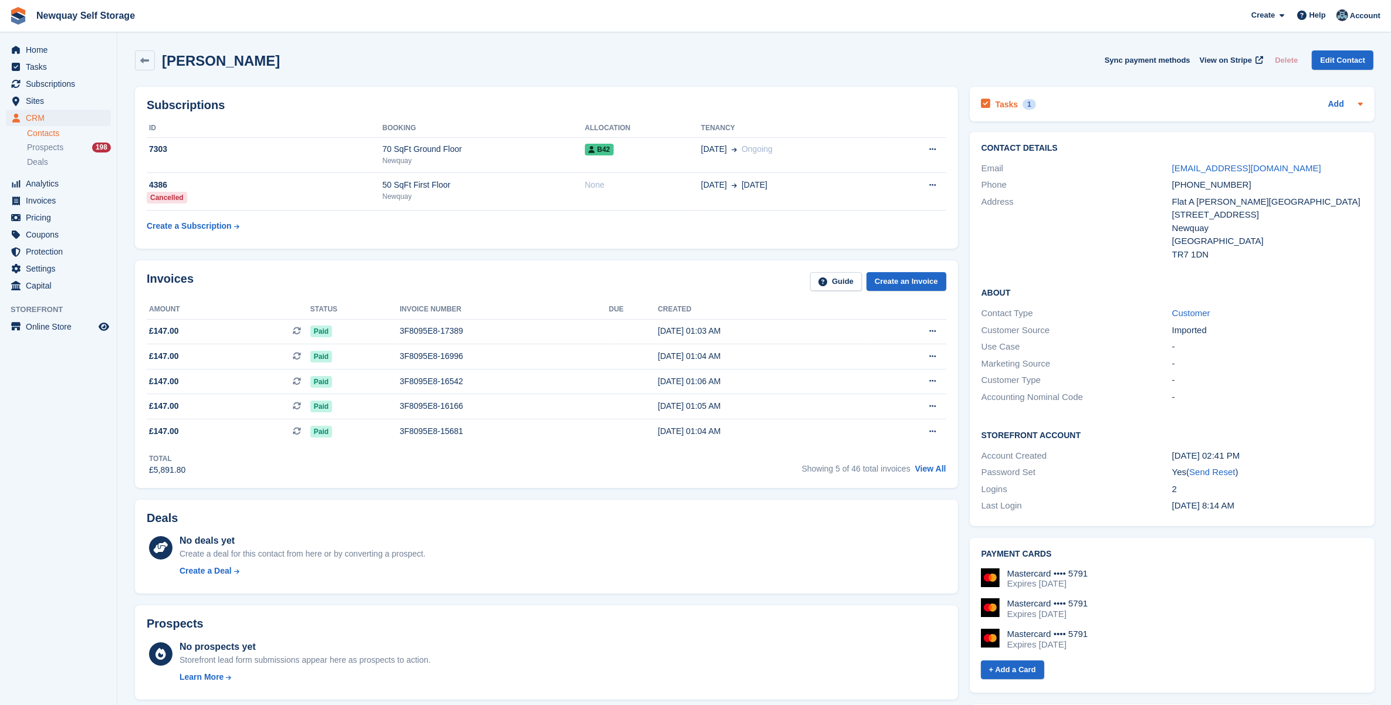
click at [987, 103] on icon at bounding box center [985, 104] width 9 height 11
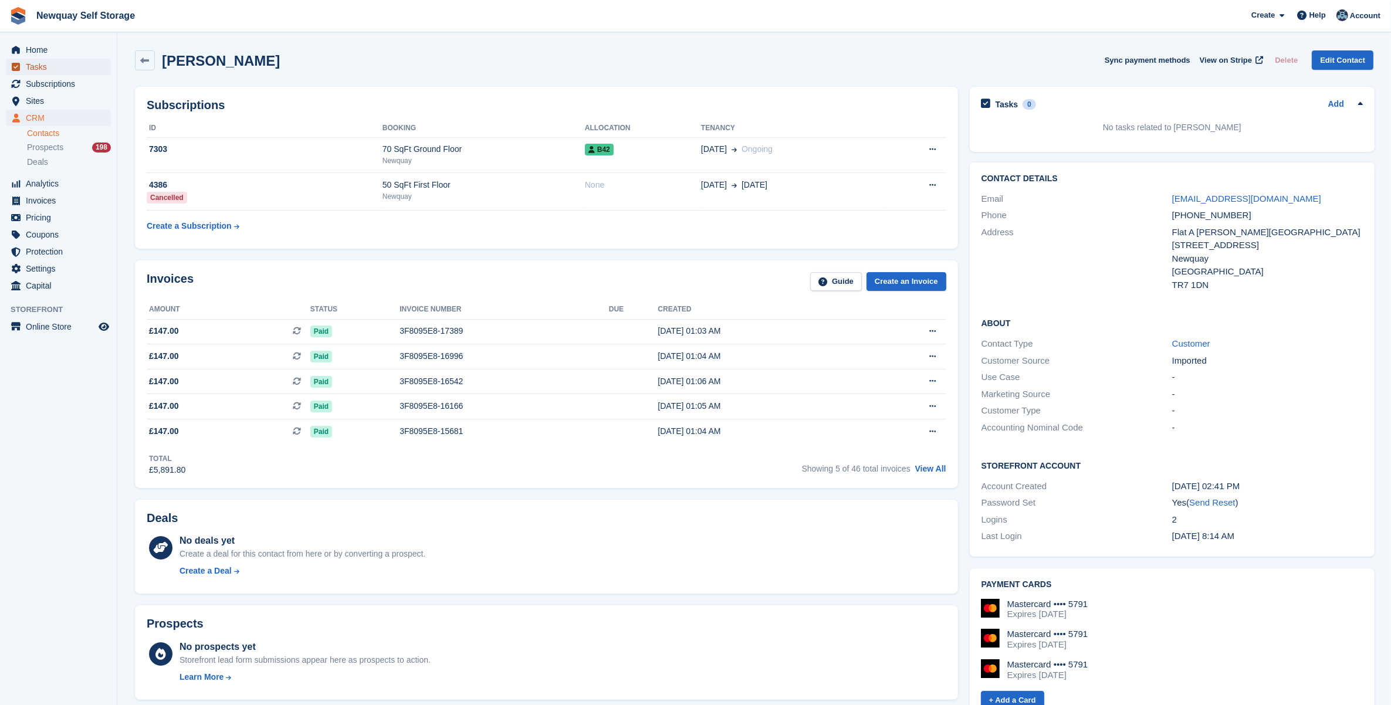
click at [34, 67] on span "Tasks" at bounding box center [61, 67] width 70 height 16
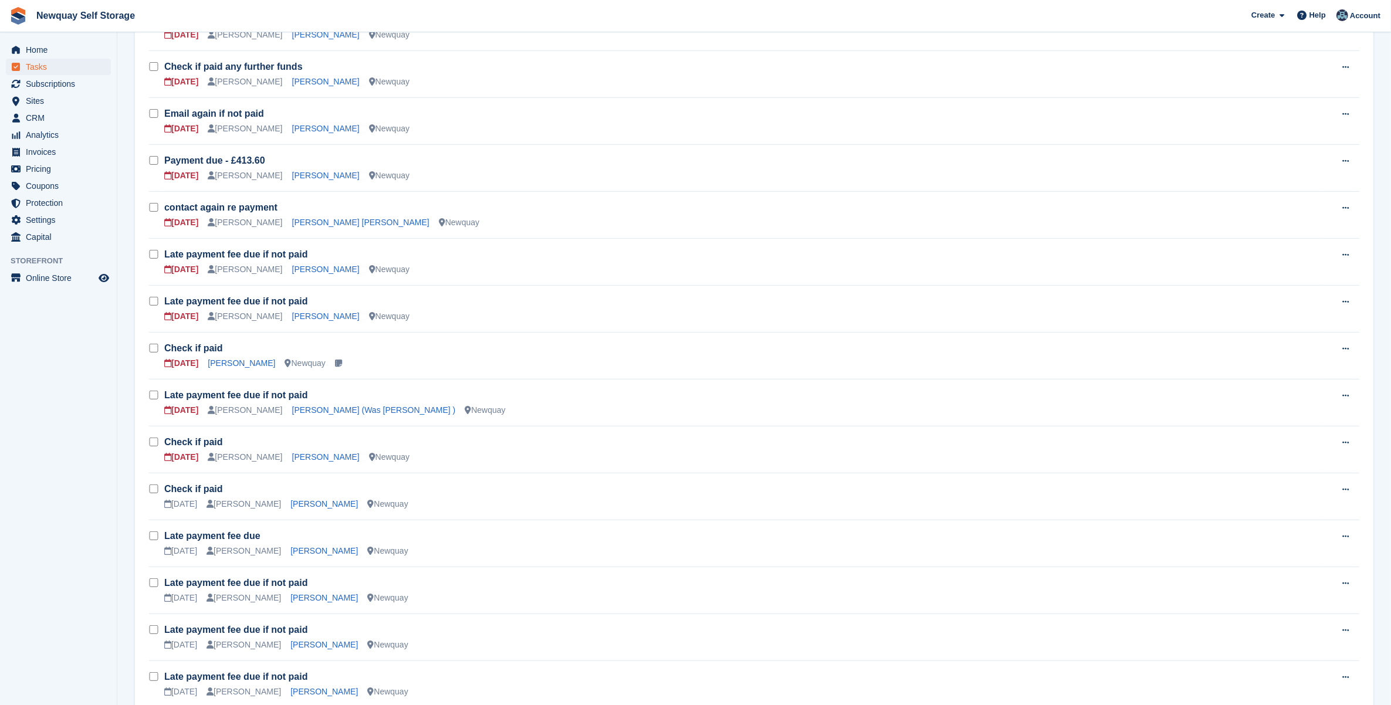
scroll to position [513, 0]
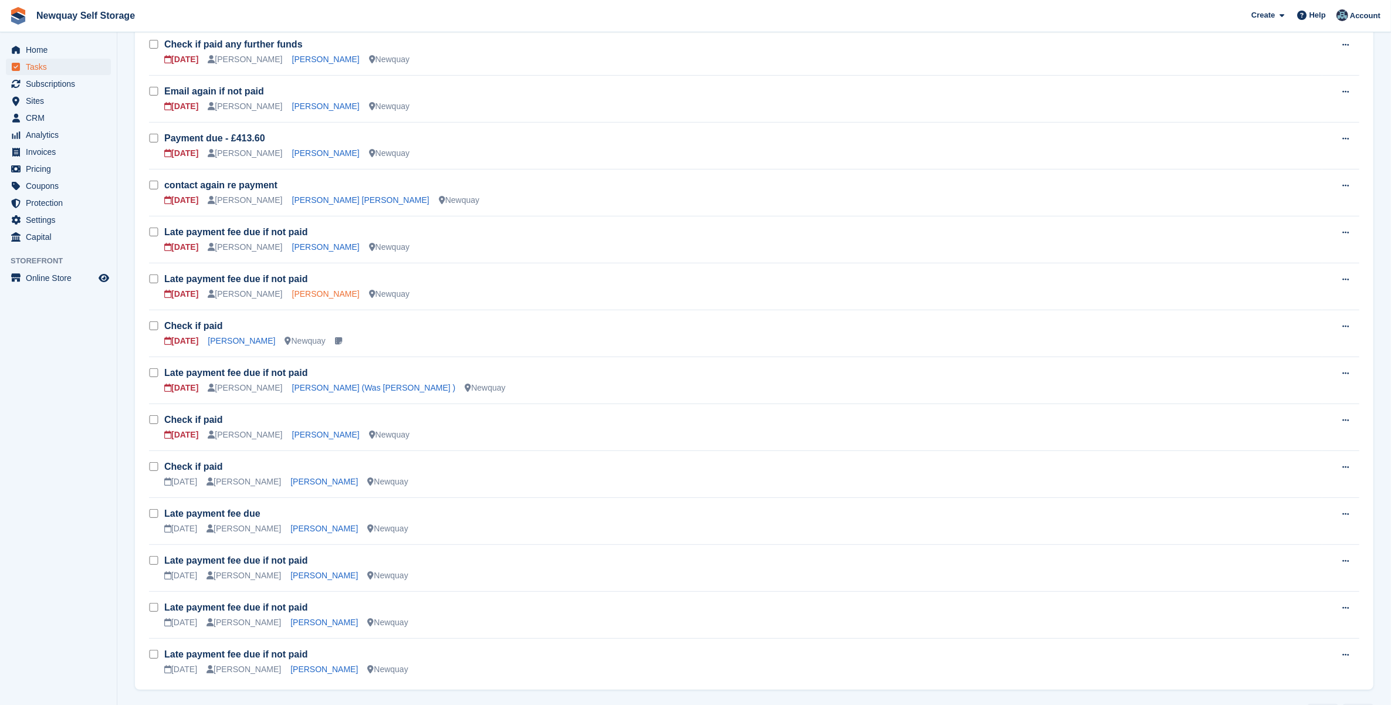
click at [308, 295] on link "[PERSON_NAME]" at bounding box center [325, 293] width 67 height 9
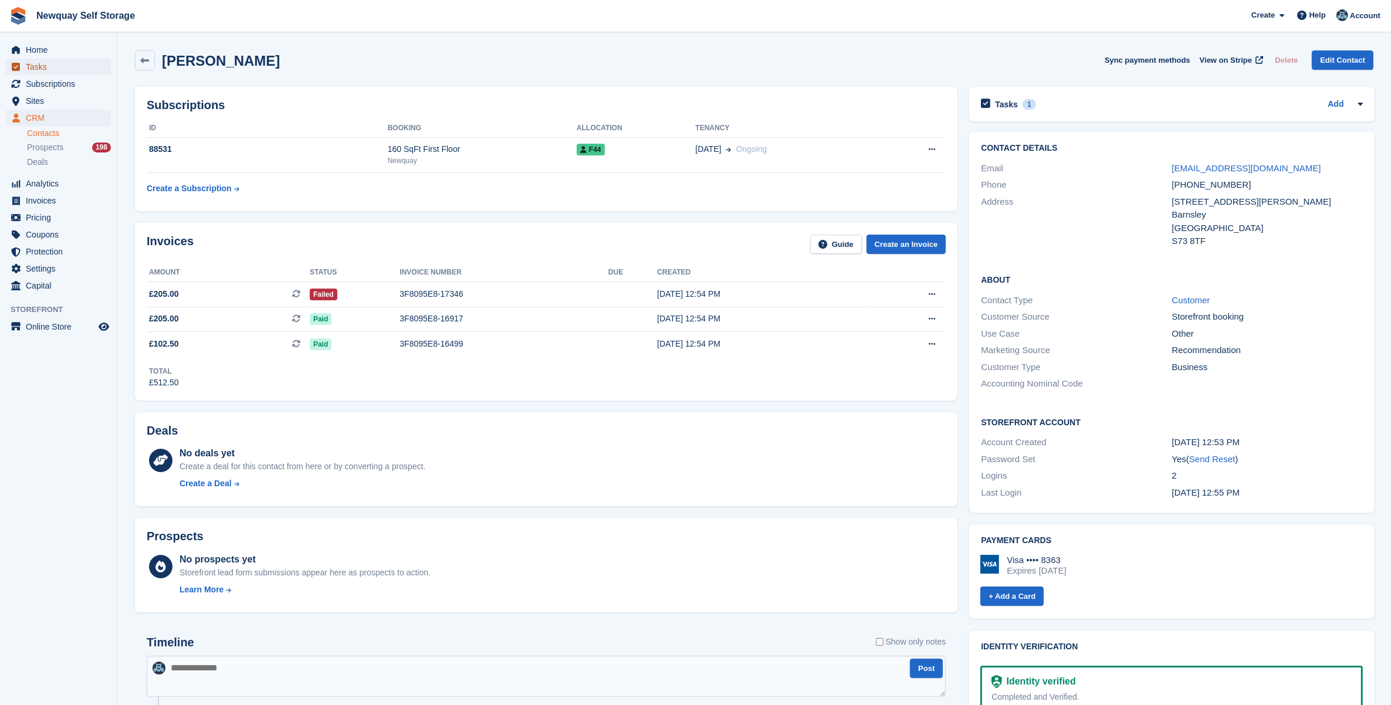
click at [43, 66] on span "Tasks" at bounding box center [61, 67] width 70 height 16
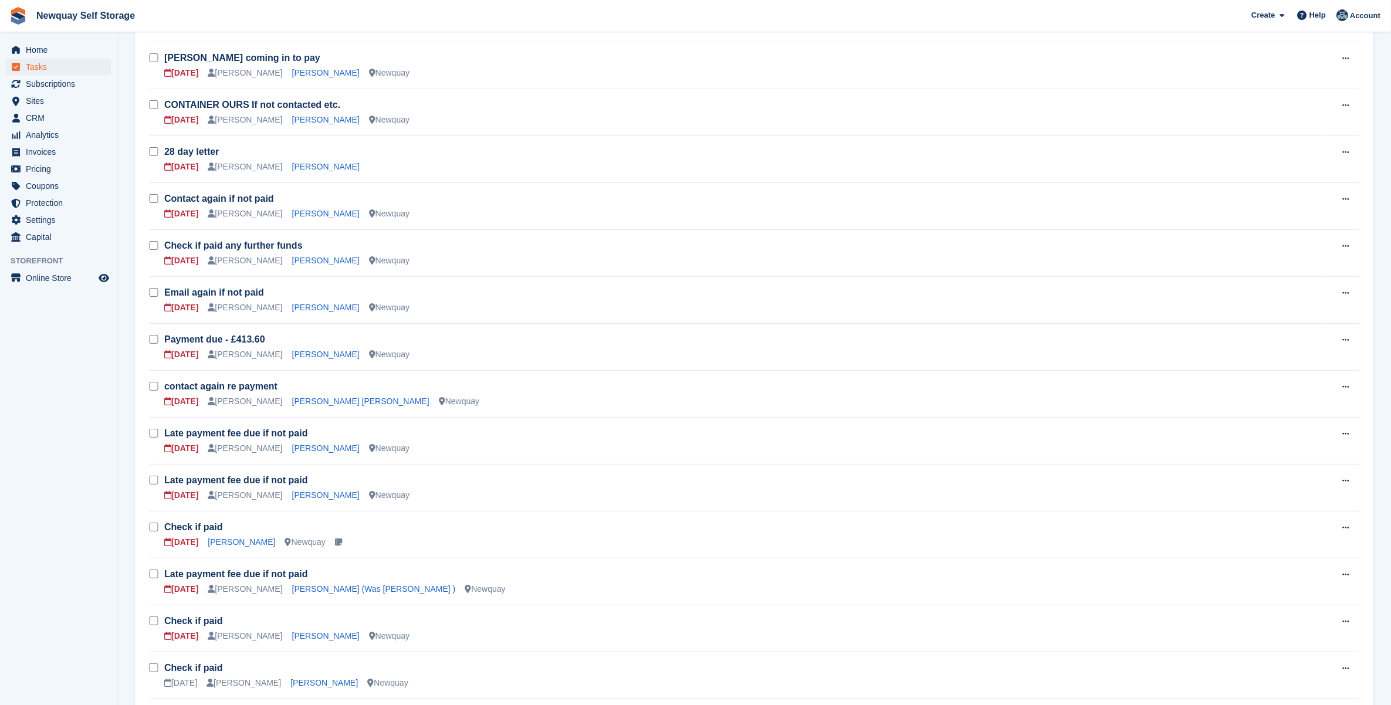
scroll to position [367, 0]
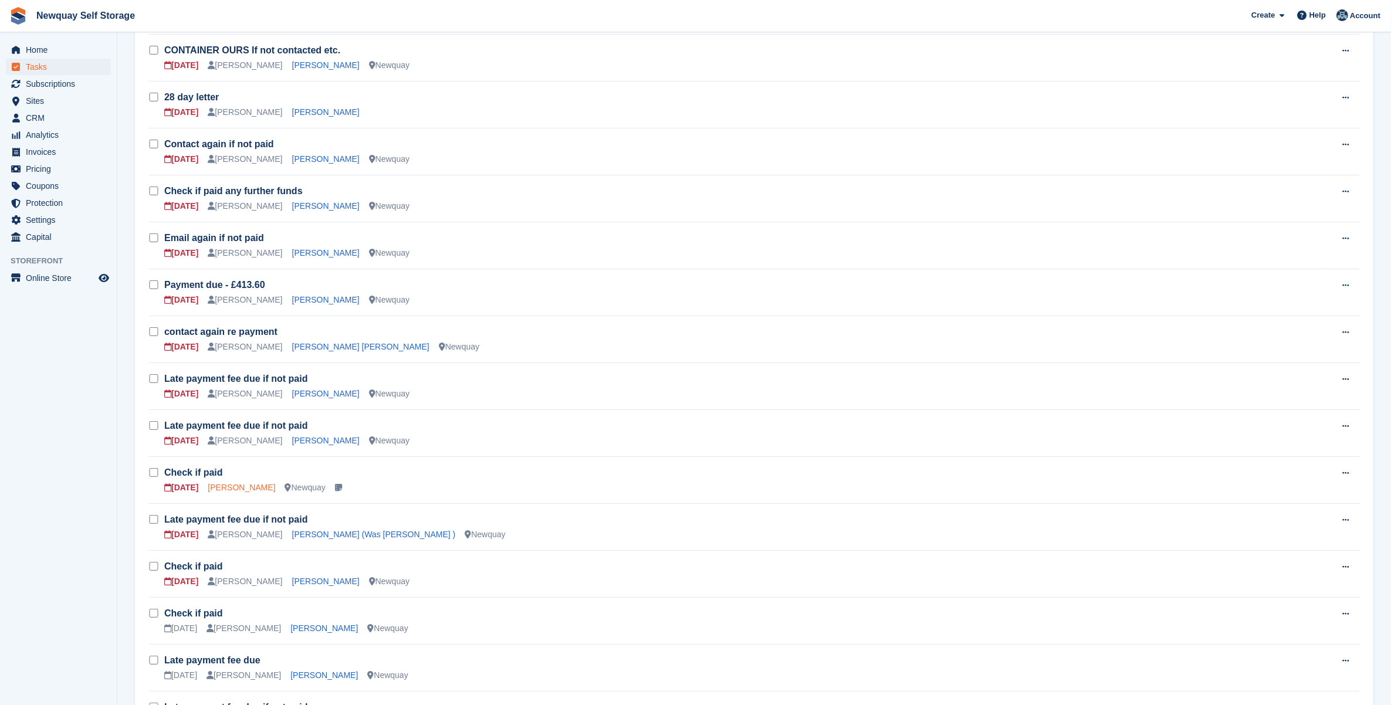
click at [233, 488] on link "[PERSON_NAME]" at bounding box center [241, 487] width 67 height 9
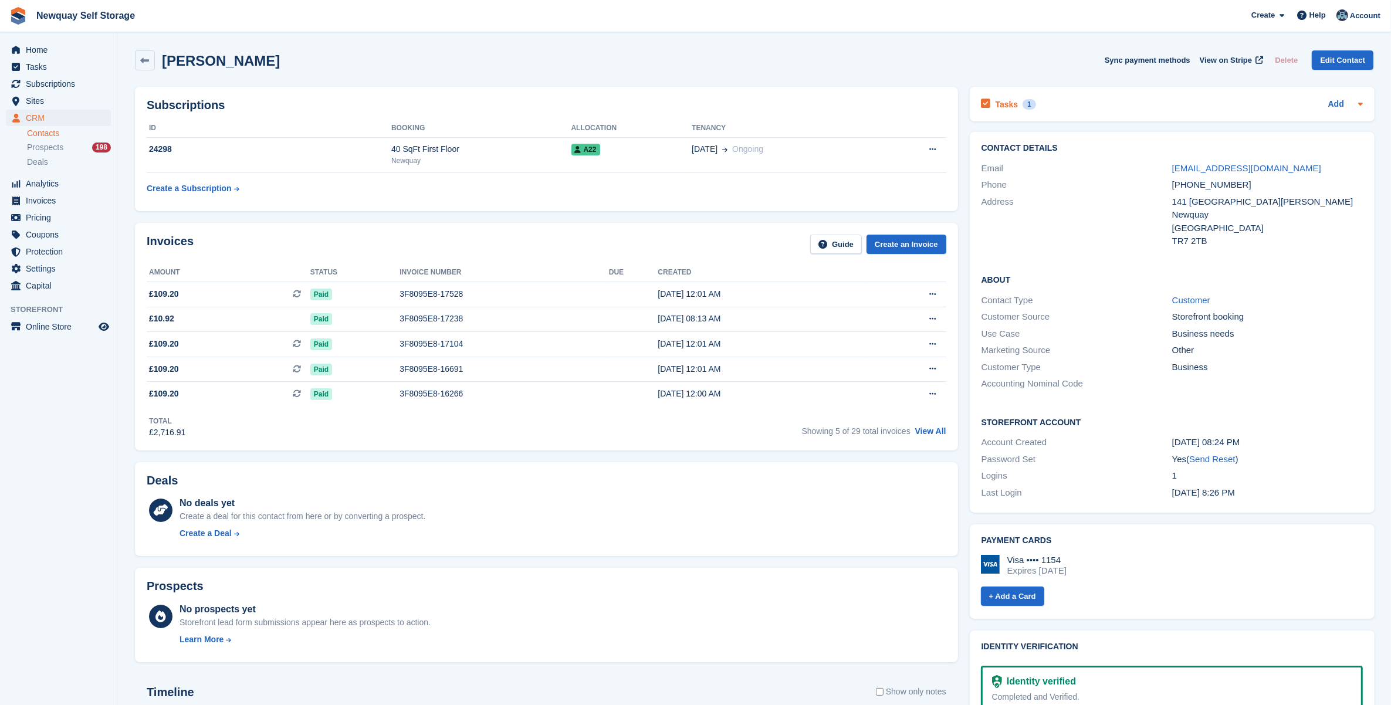
click at [1011, 101] on h2 "Tasks" at bounding box center [1007, 104] width 23 height 11
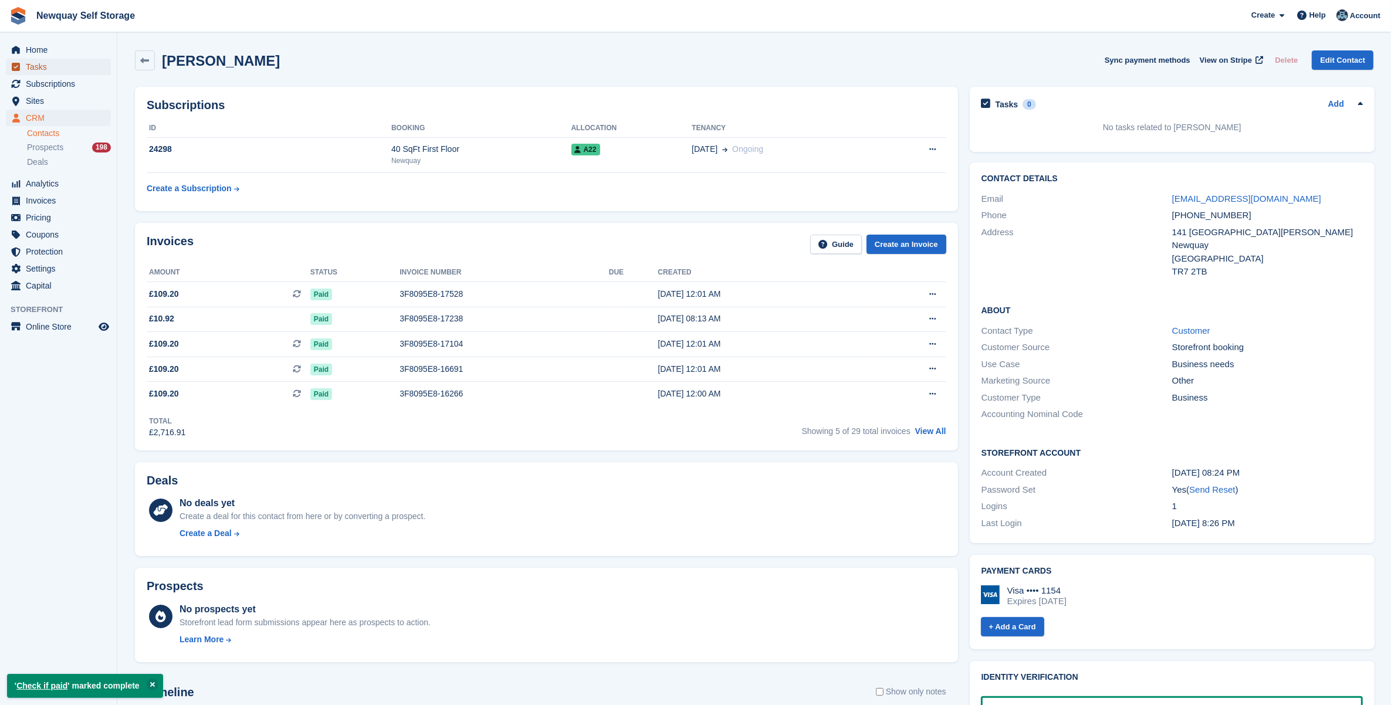
click at [27, 65] on span "Tasks" at bounding box center [61, 67] width 70 height 16
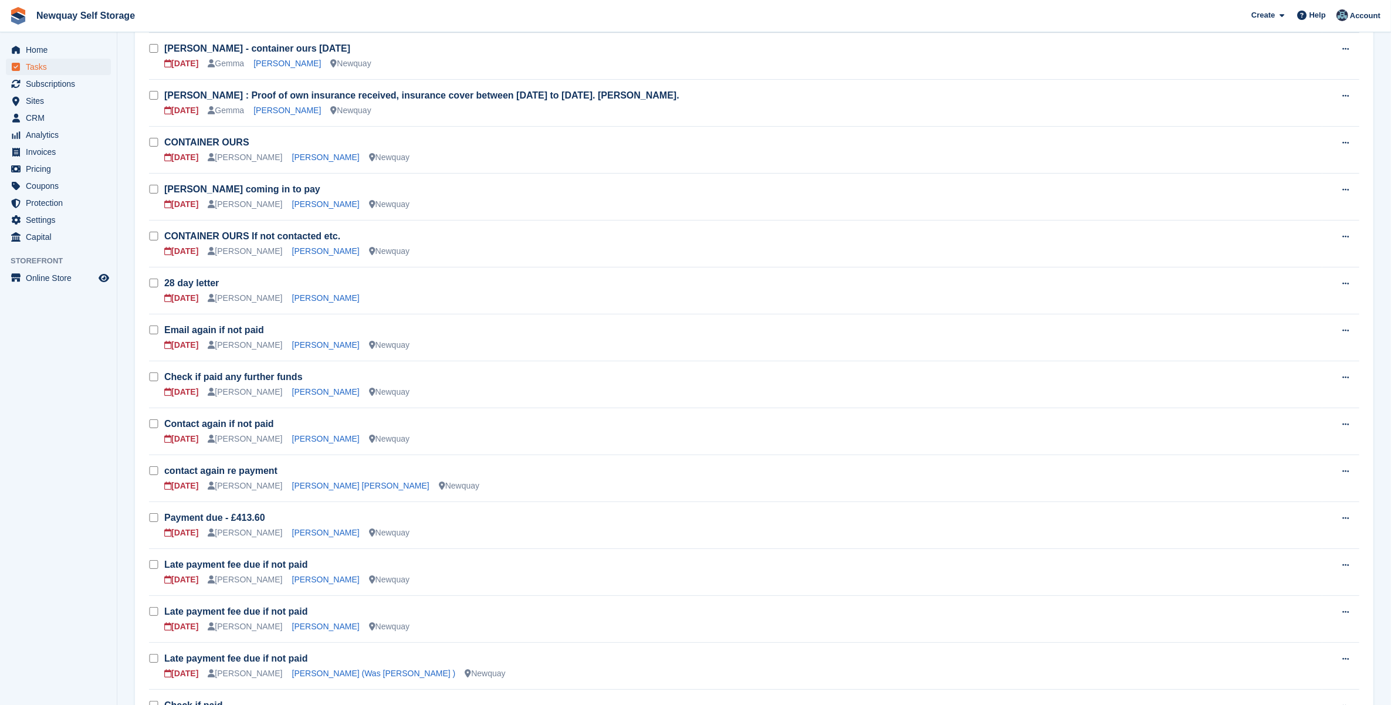
scroll to position [367, 0]
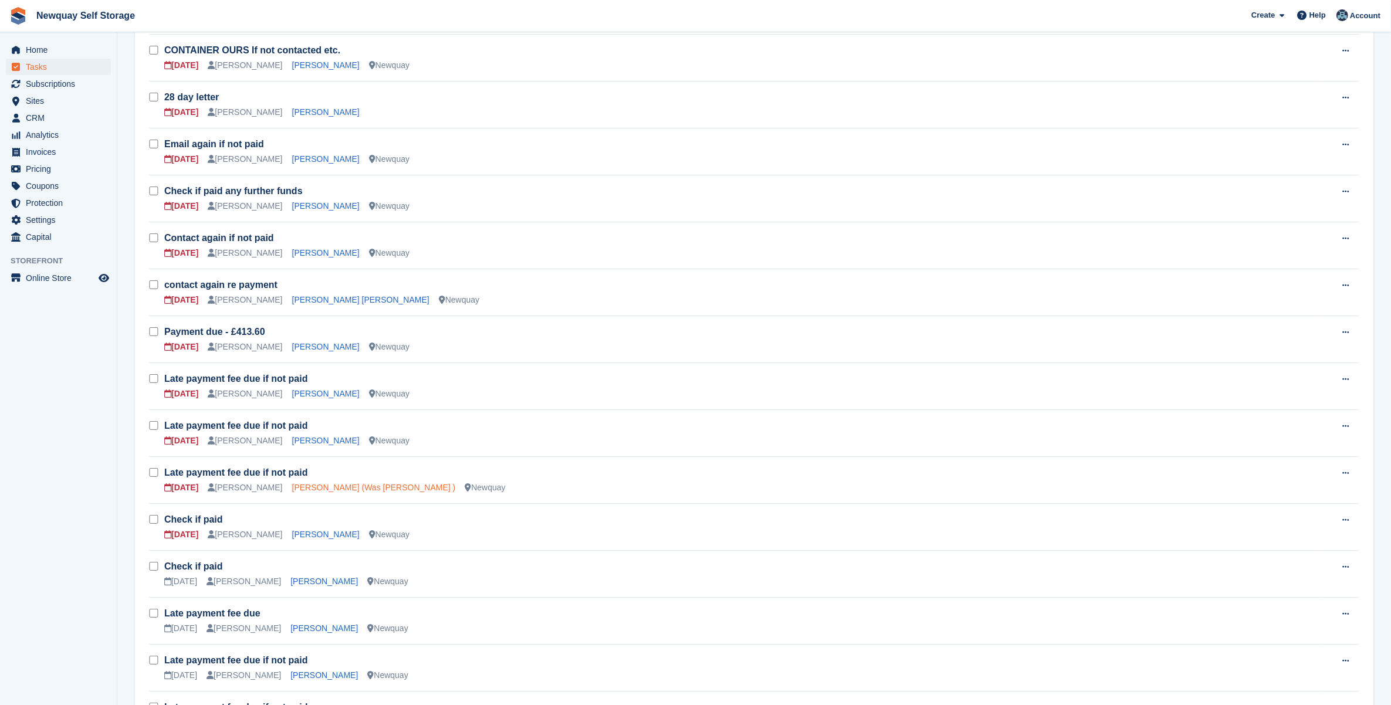
click at [333, 488] on link "[PERSON_NAME] (Was [PERSON_NAME] )" at bounding box center [374, 487] width 164 height 9
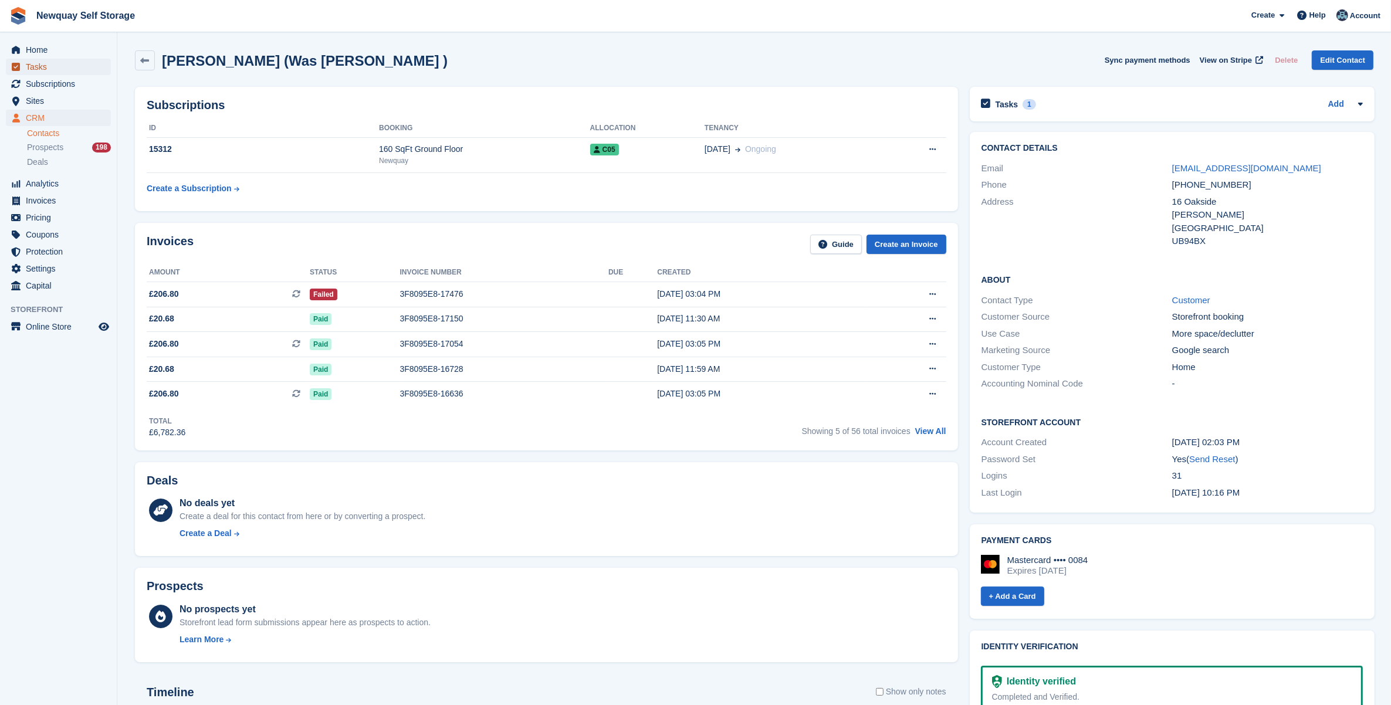
click at [31, 66] on span "Tasks" at bounding box center [61, 67] width 70 height 16
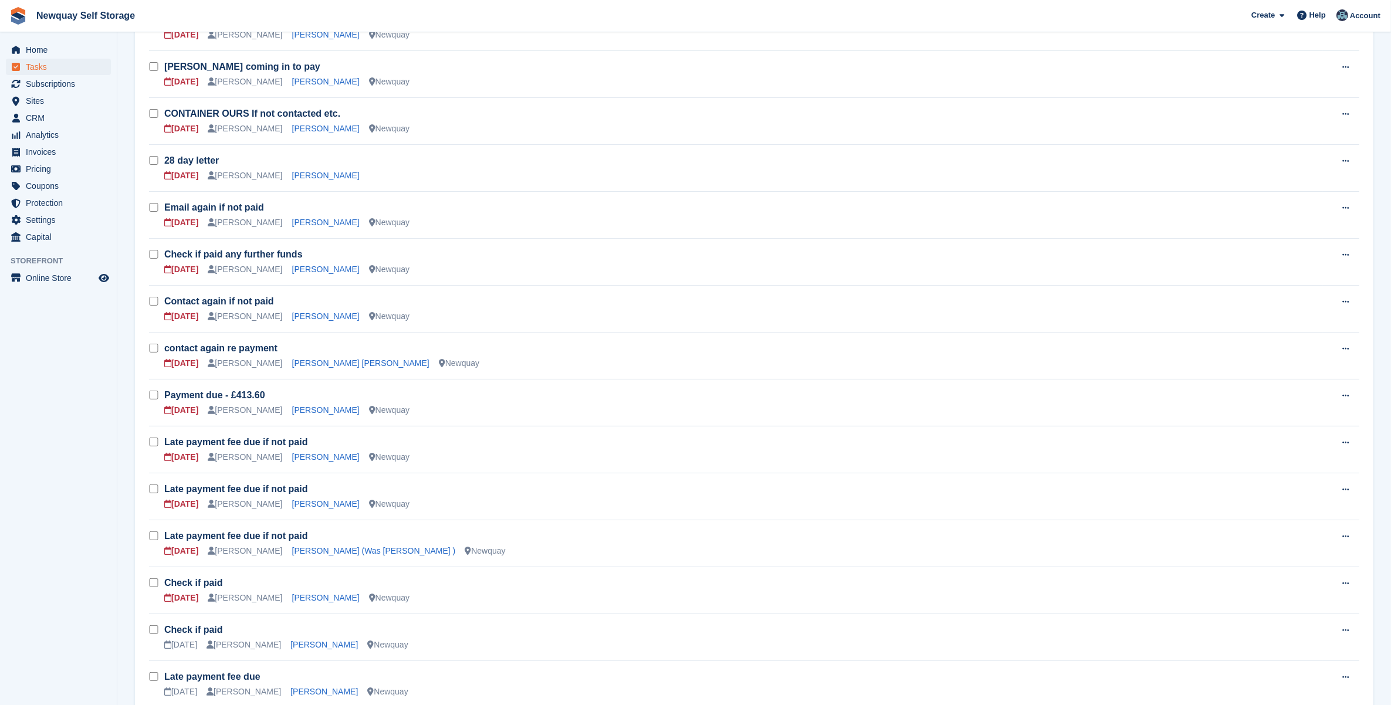
scroll to position [440, 0]
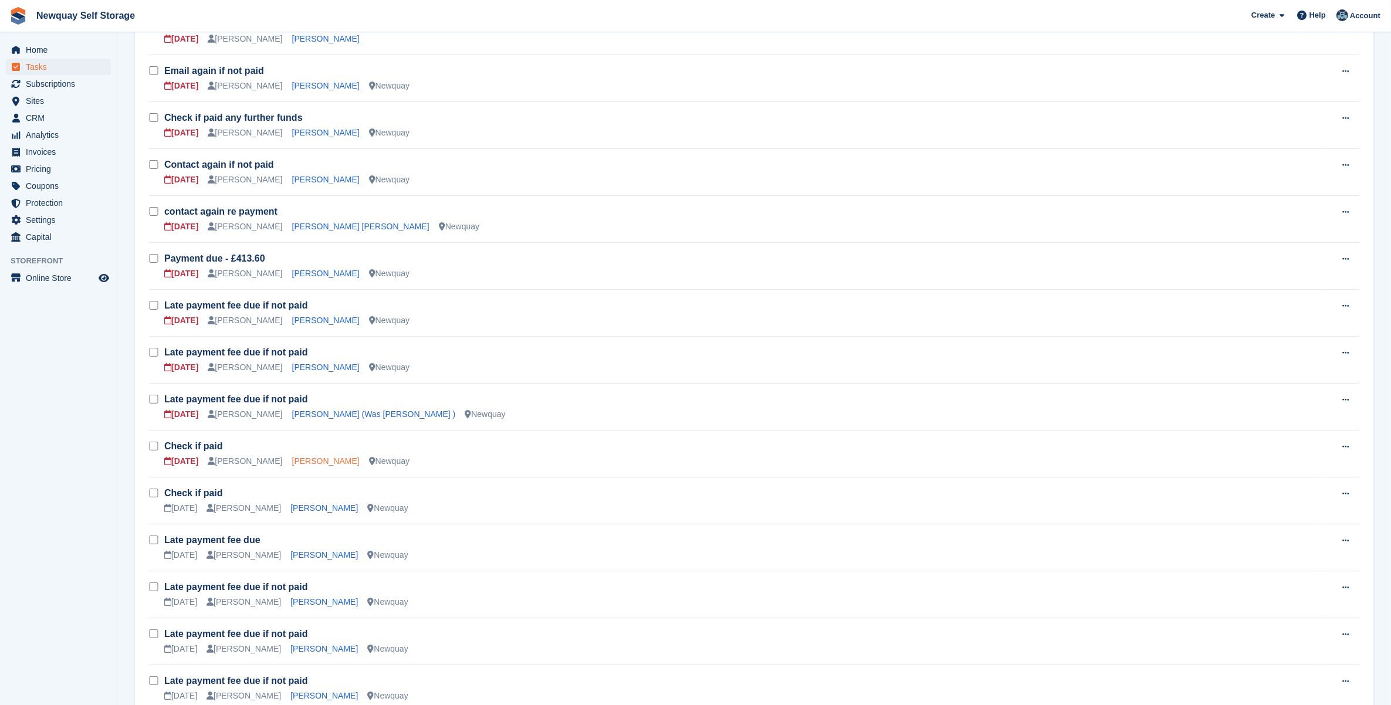
click at [335, 461] on link "[PERSON_NAME]" at bounding box center [325, 460] width 67 height 9
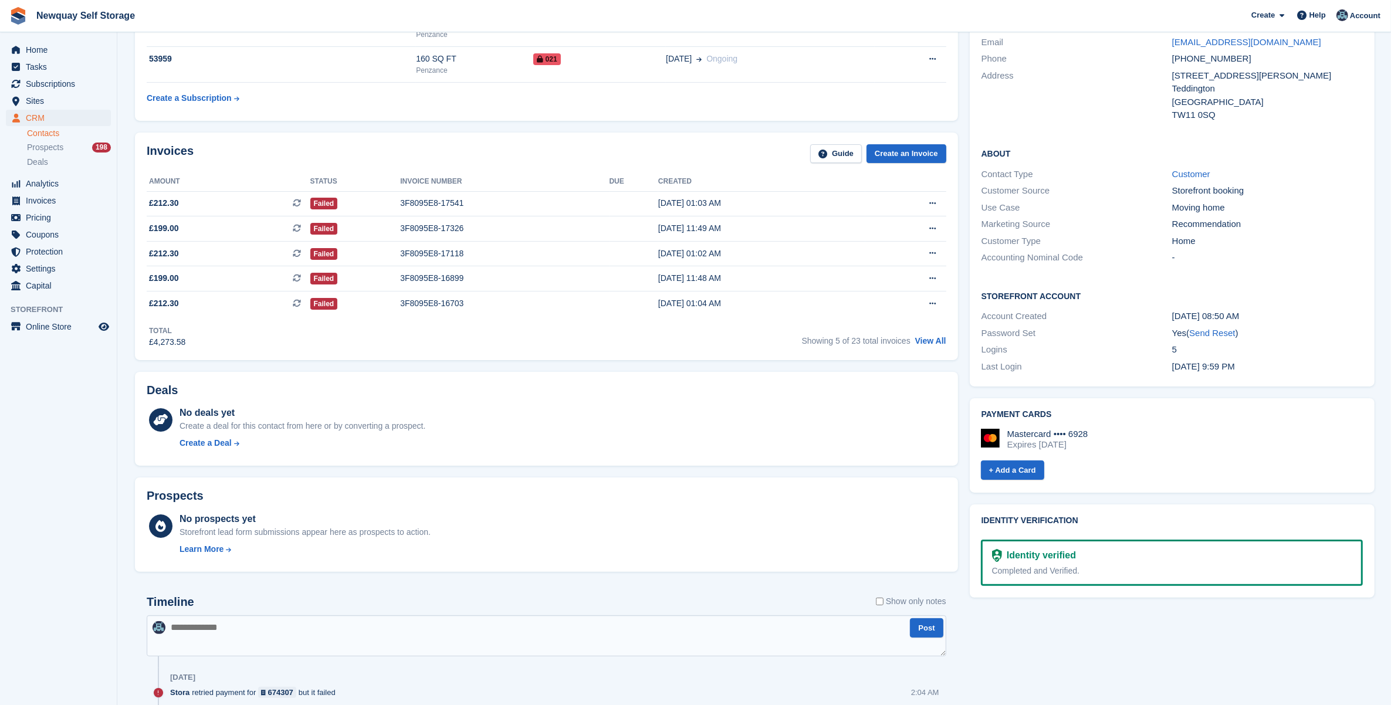
scroll to position [73, 0]
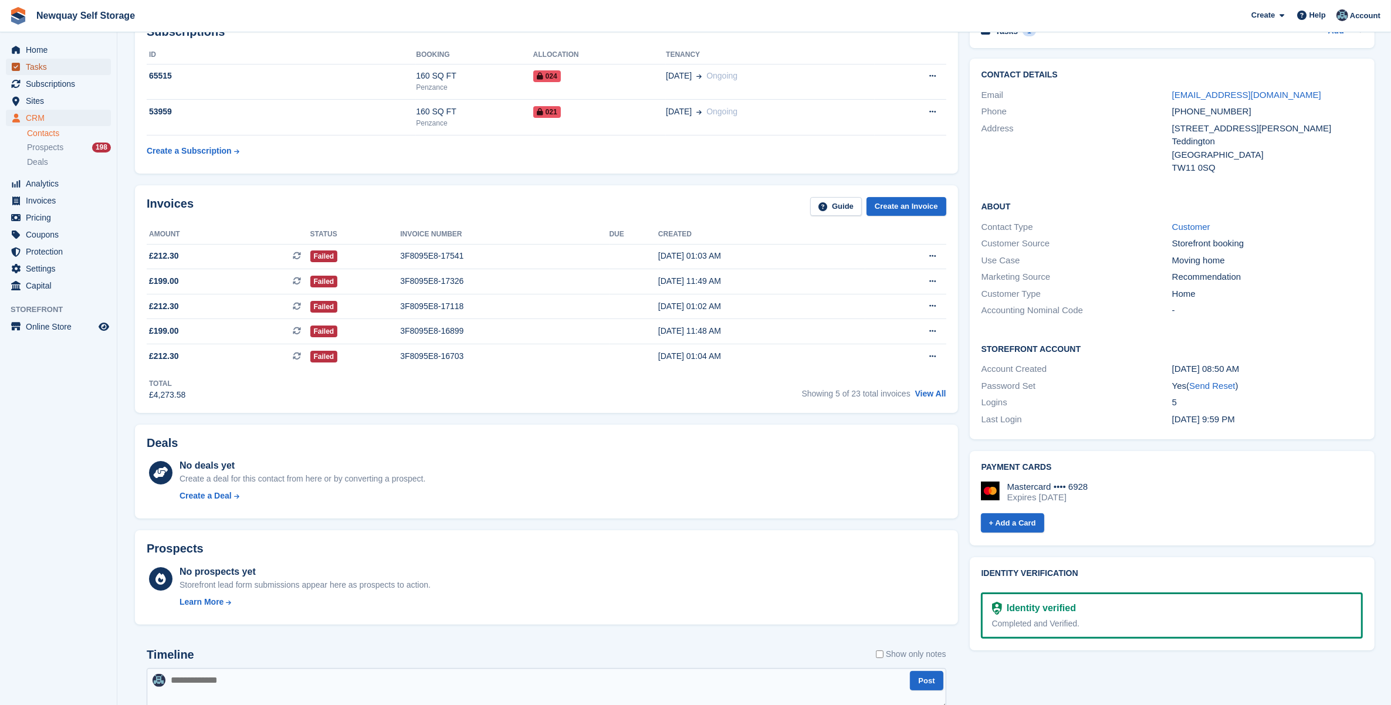
click at [34, 62] on span "Tasks" at bounding box center [61, 67] width 70 height 16
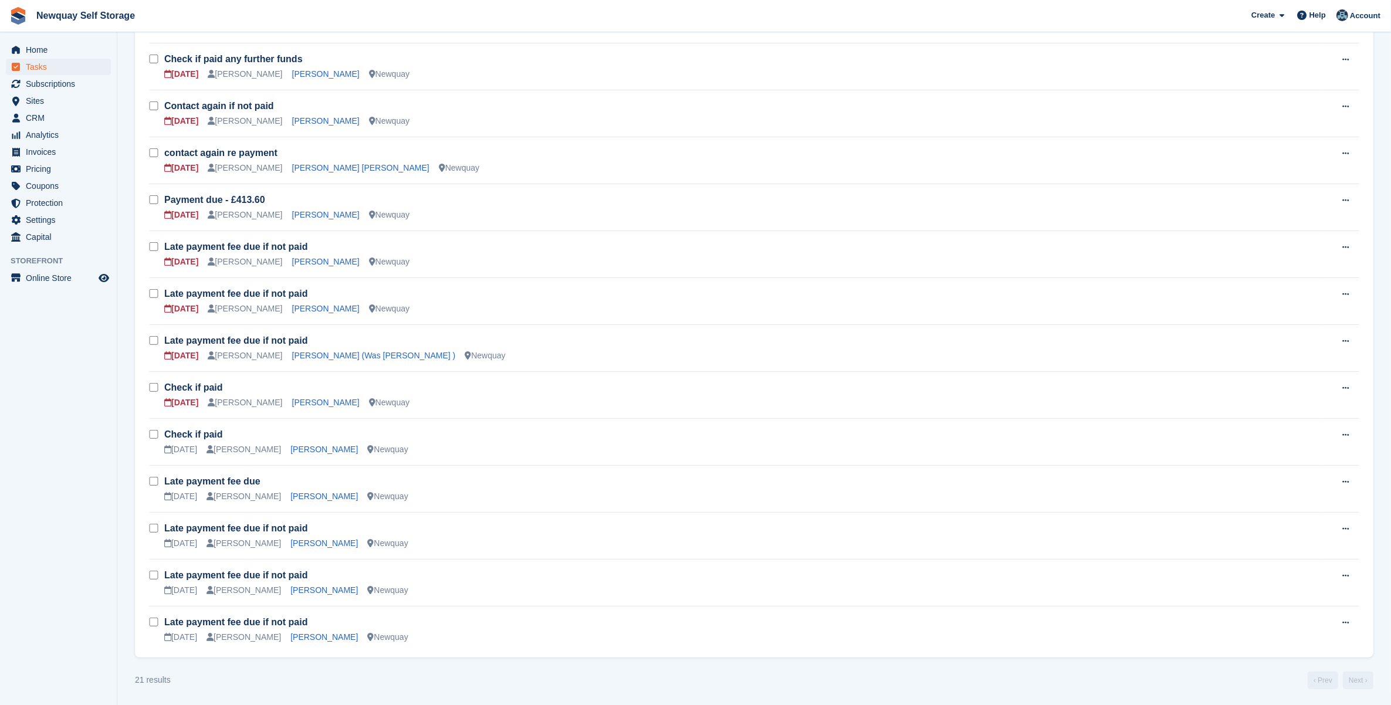
scroll to position [502, 0]
click at [314, 447] on link "[PERSON_NAME]" at bounding box center [323, 447] width 67 height 9
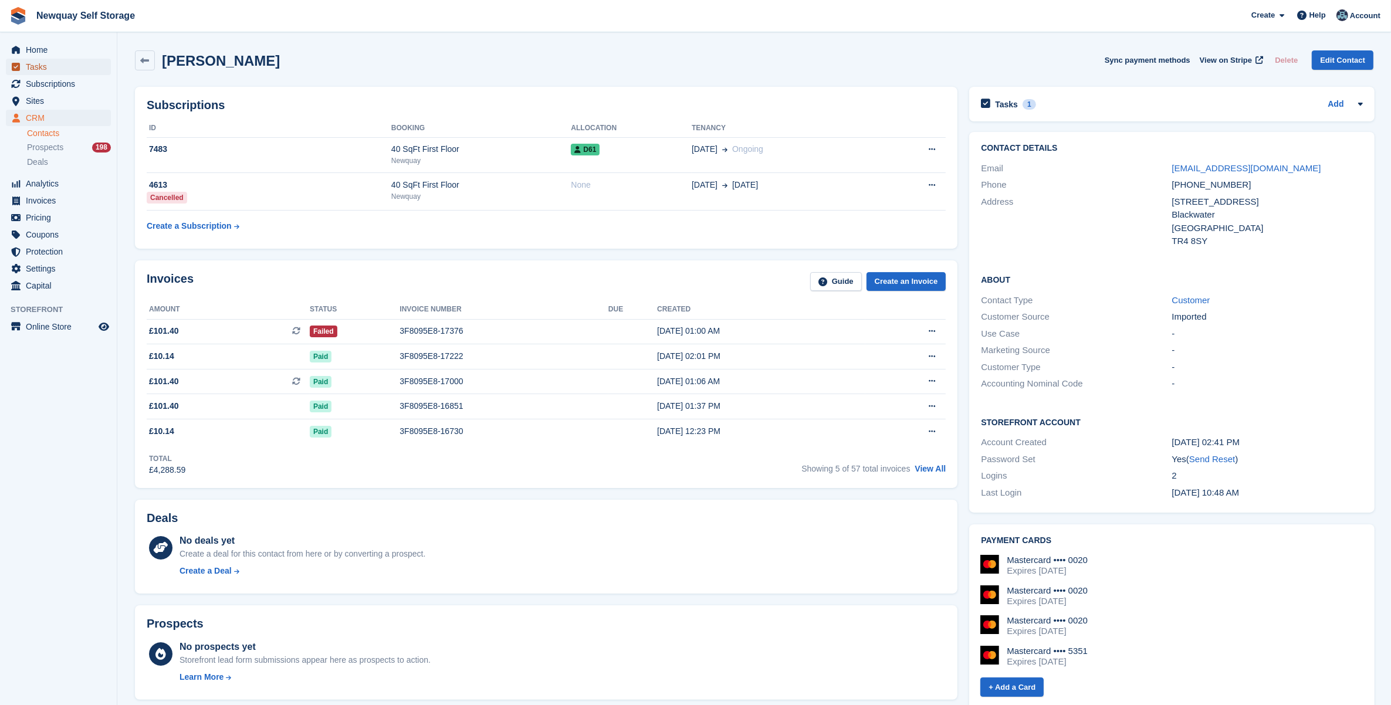
click at [50, 59] on span "Tasks" at bounding box center [61, 67] width 70 height 16
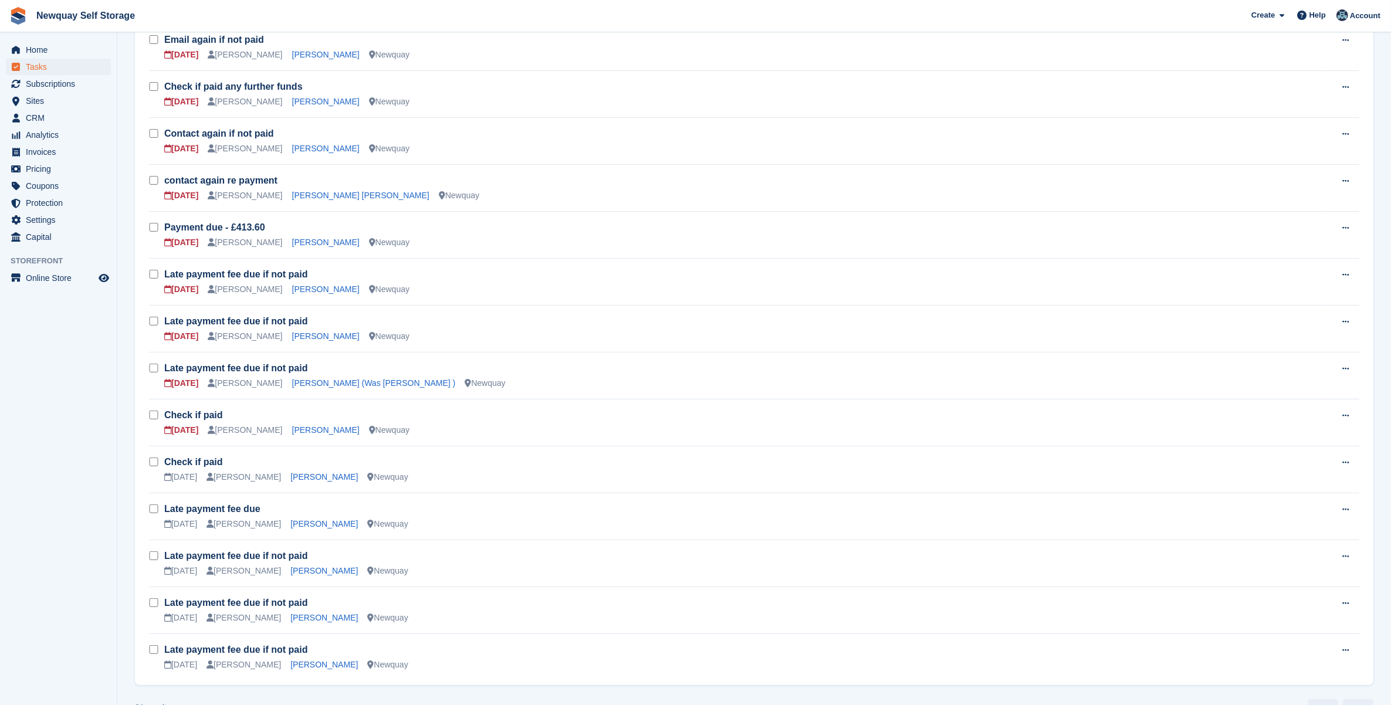
scroll to position [502, 0]
